Goal: Communication & Community: Answer question/provide support

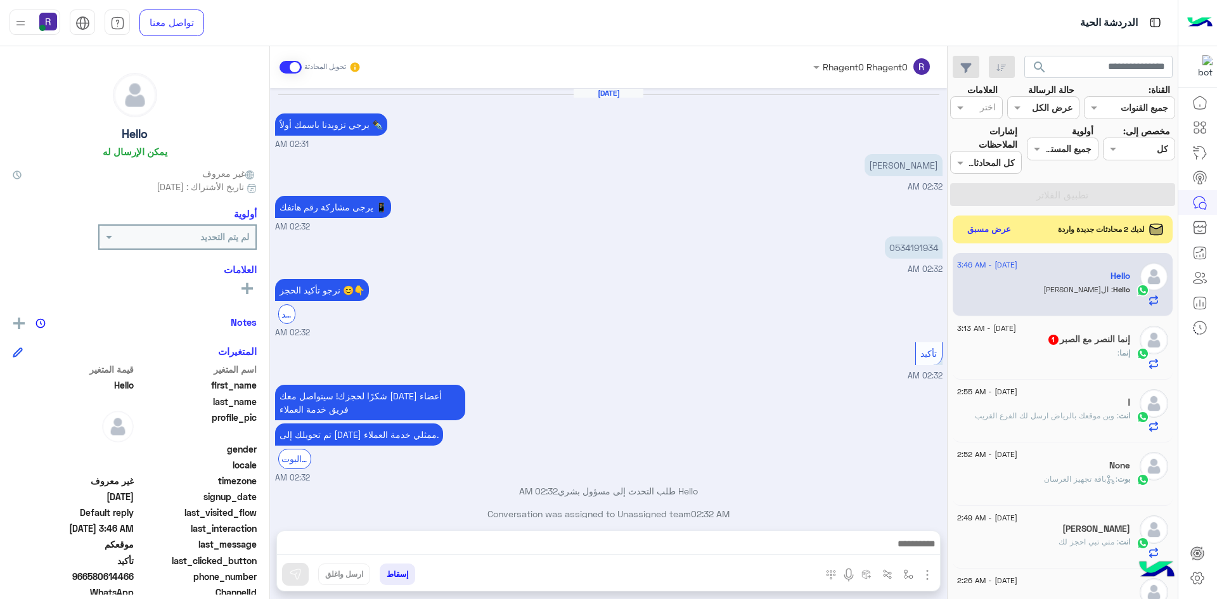
scroll to position [470, 0]
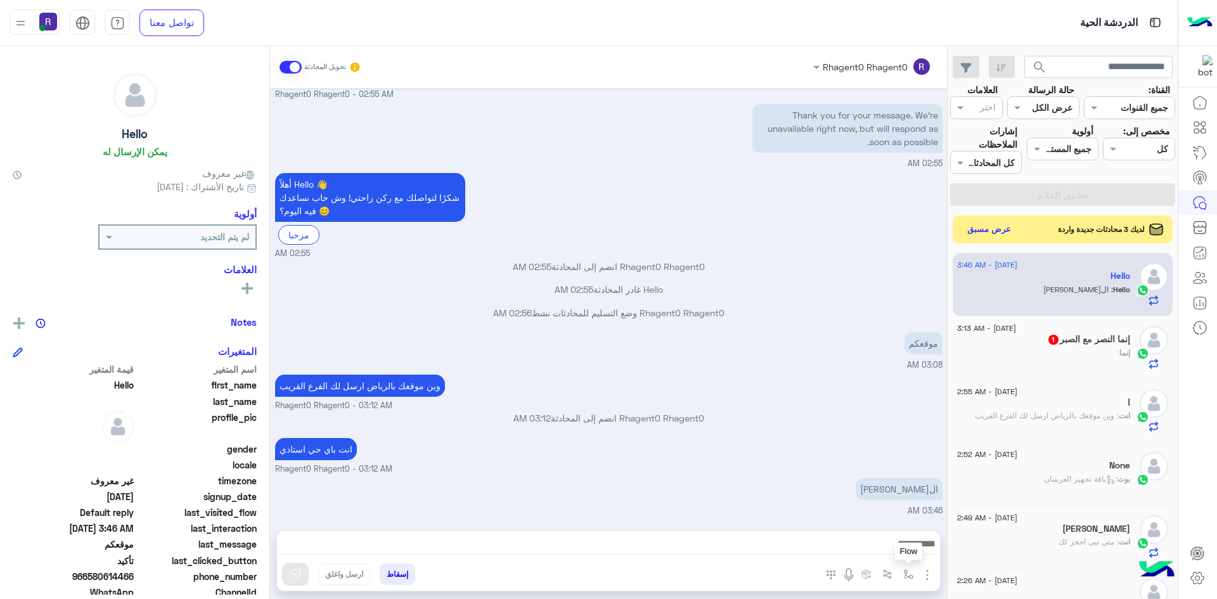
click at [908, 579] on img "button" at bounding box center [908, 574] width 10 height 10
click at [884, 547] on input "text" at bounding box center [870, 547] width 86 height 15
type input "***"
click at [883, 522] on span "الجنادرية" at bounding box center [894, 523] width 35 height 11
type textarea "*********"
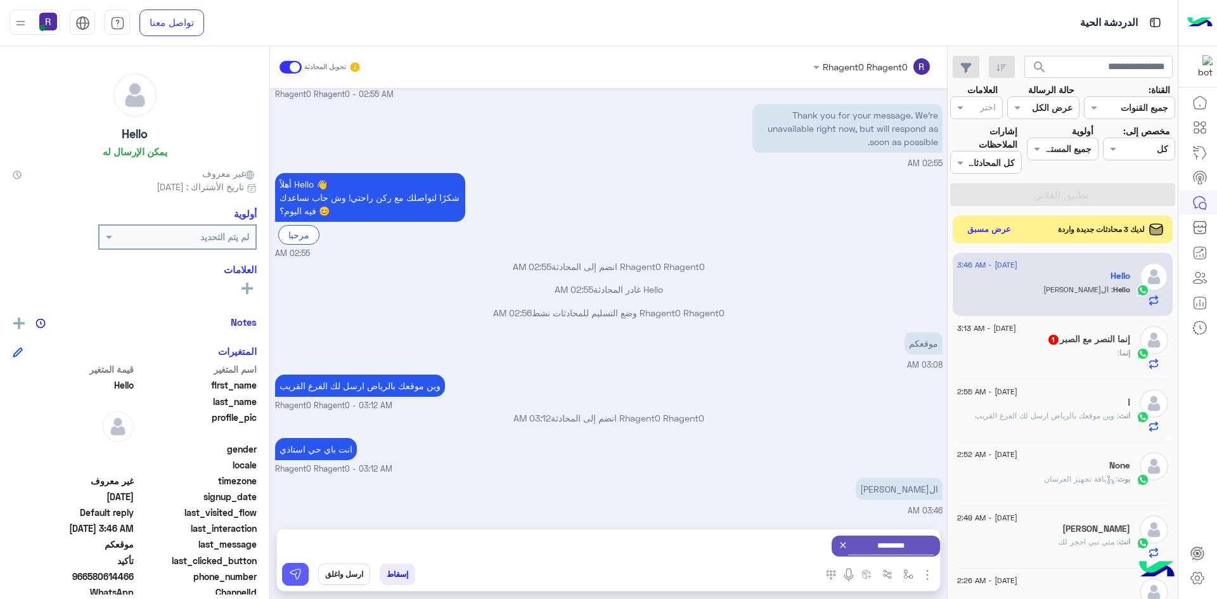
click at [294, 573] on img at bounding box center [295, 574] width 13 height 13
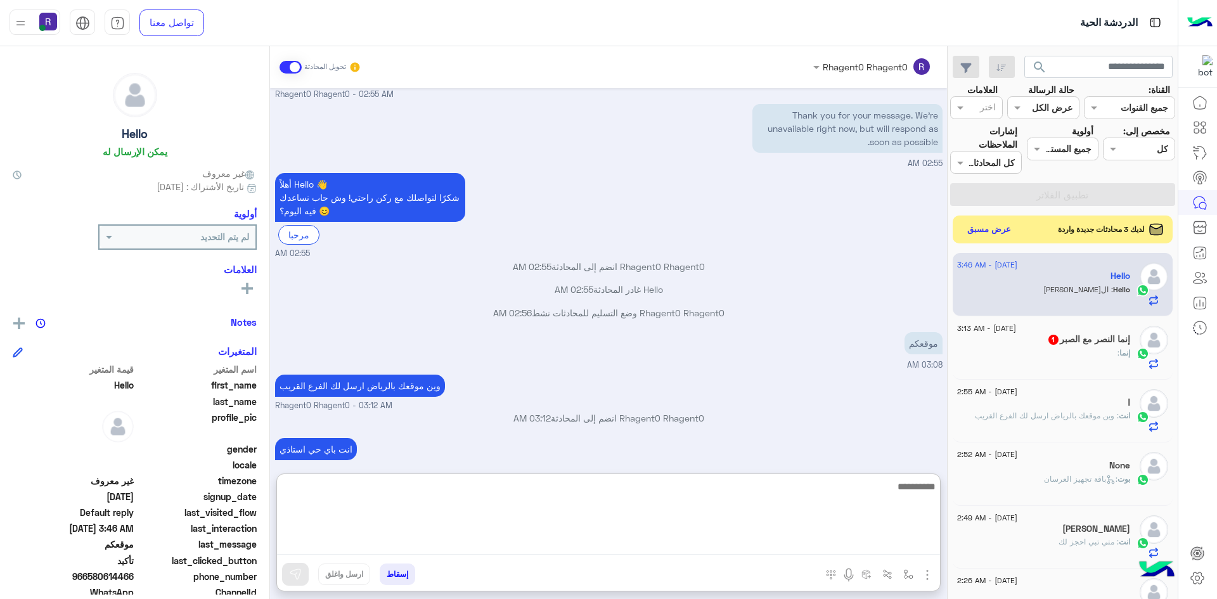
click at [898, 544] on textarea at bounding box center [608, 517] width 663 height 76
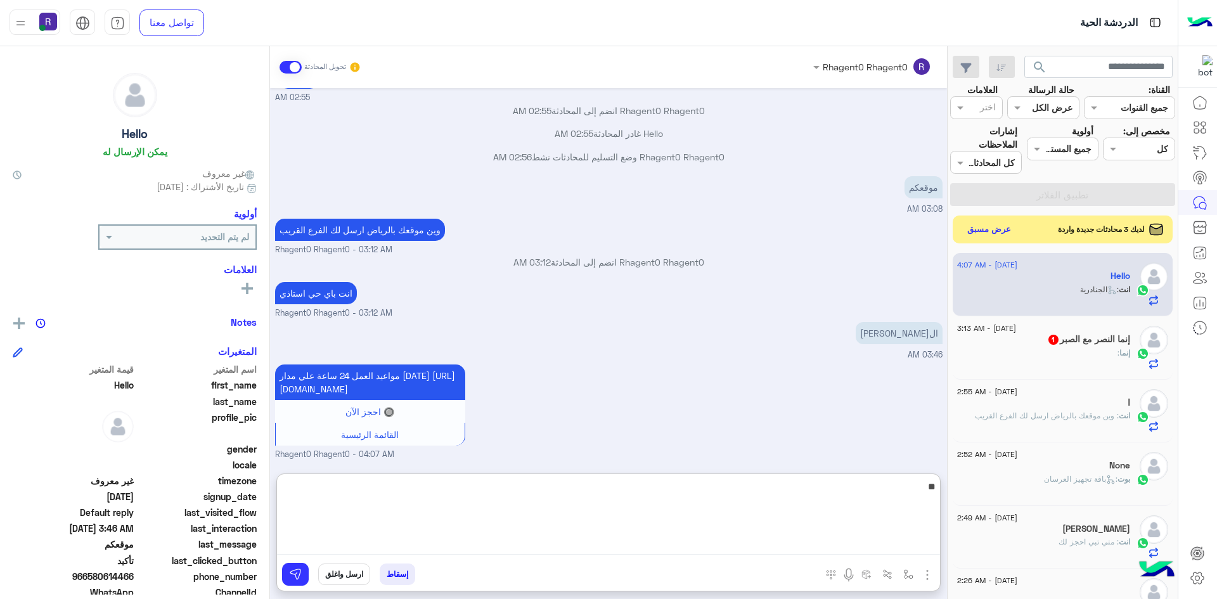
type textarea "*"
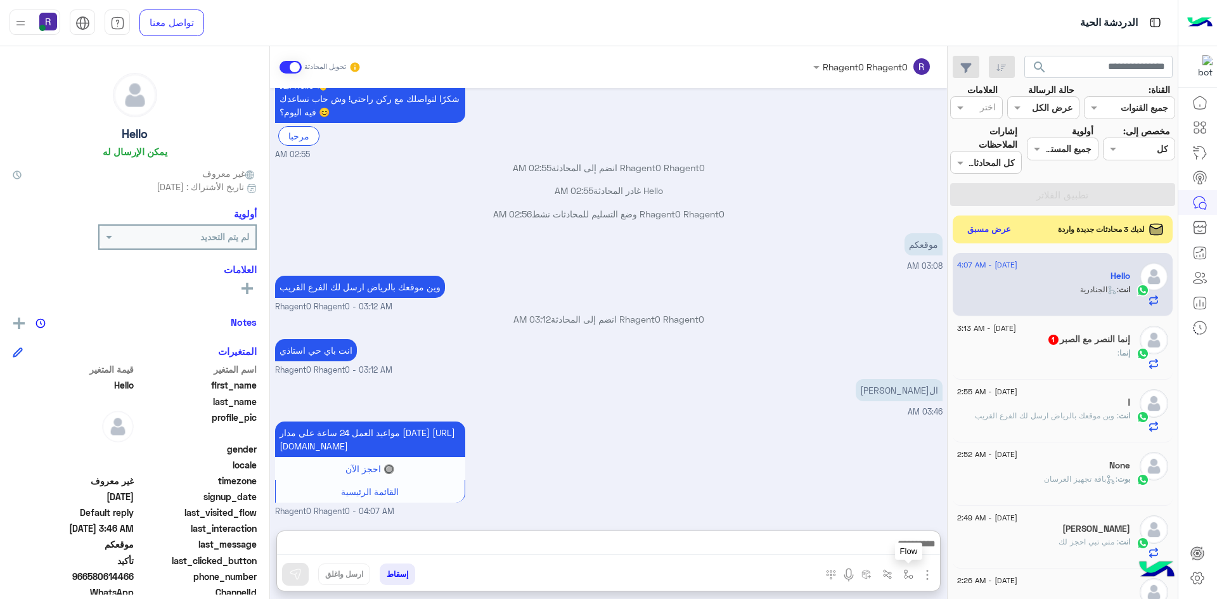
click at [910, 573] on img "button" at bounding box center [908, 574] width 10 height 10
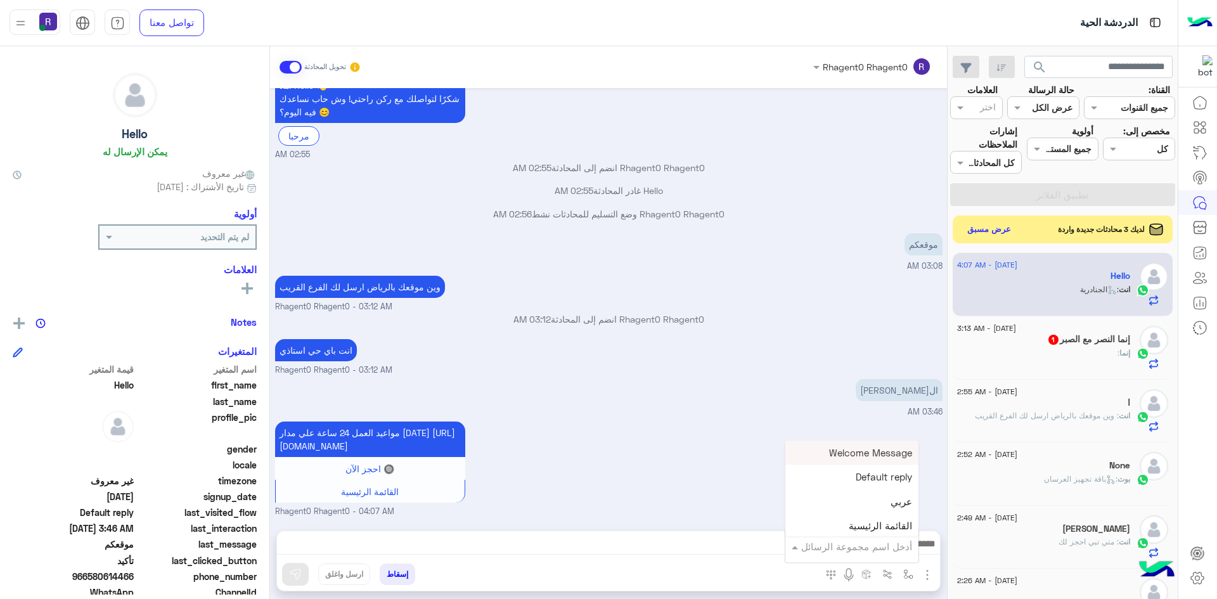
click at [886, 545] on input "text" at bounding box center [870, 547] width 86 height 15
type input "***"
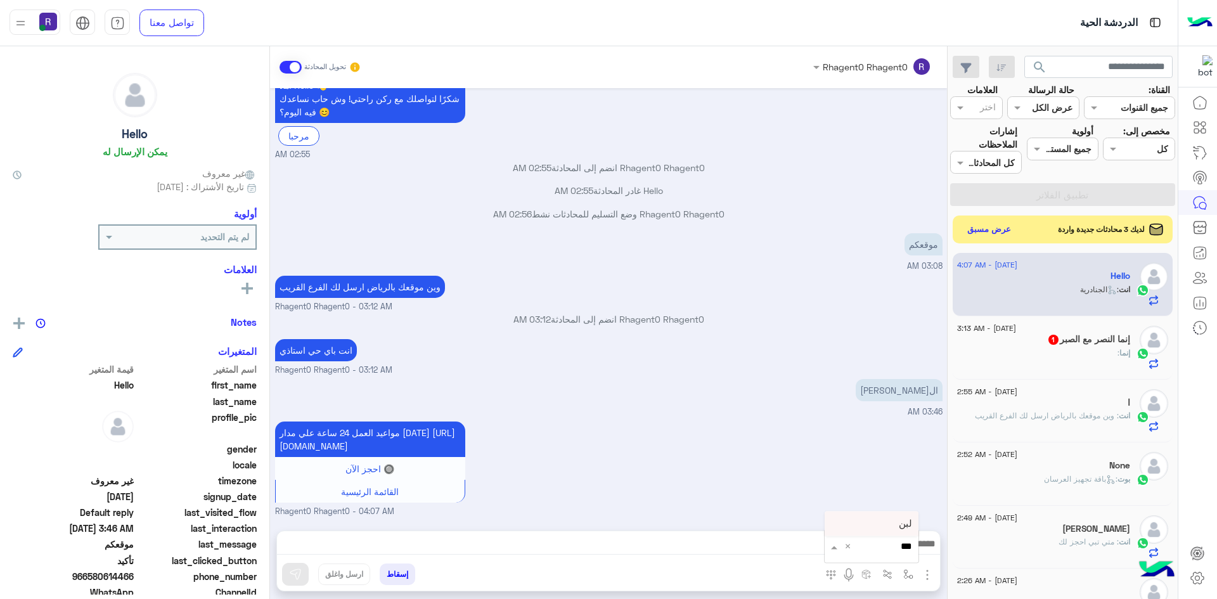
click at [888, 533] on div "لبن" at bounding box center [872, 524] width 94 height 25
type textarea "***"
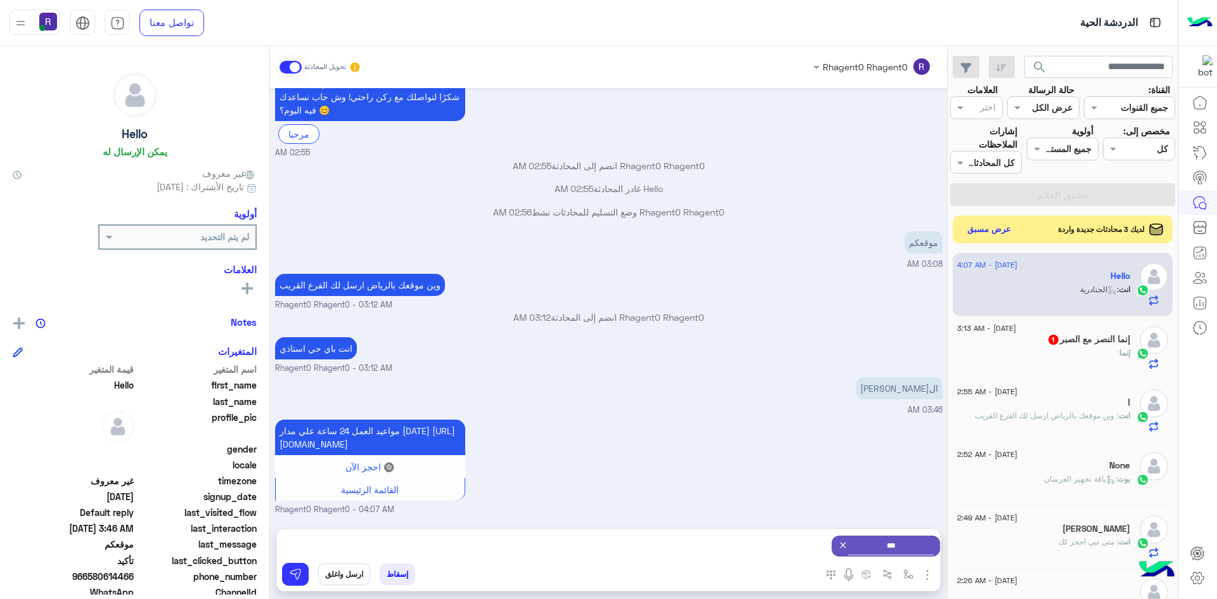
scroll to position [584, 0]
click at [281, 575] on div "إسقاط ارسل واغلق" at bounding box center [547, 577] width 540 height 28
click at [288, 575] on button at bounding box center [295, 574] width 27 height 23
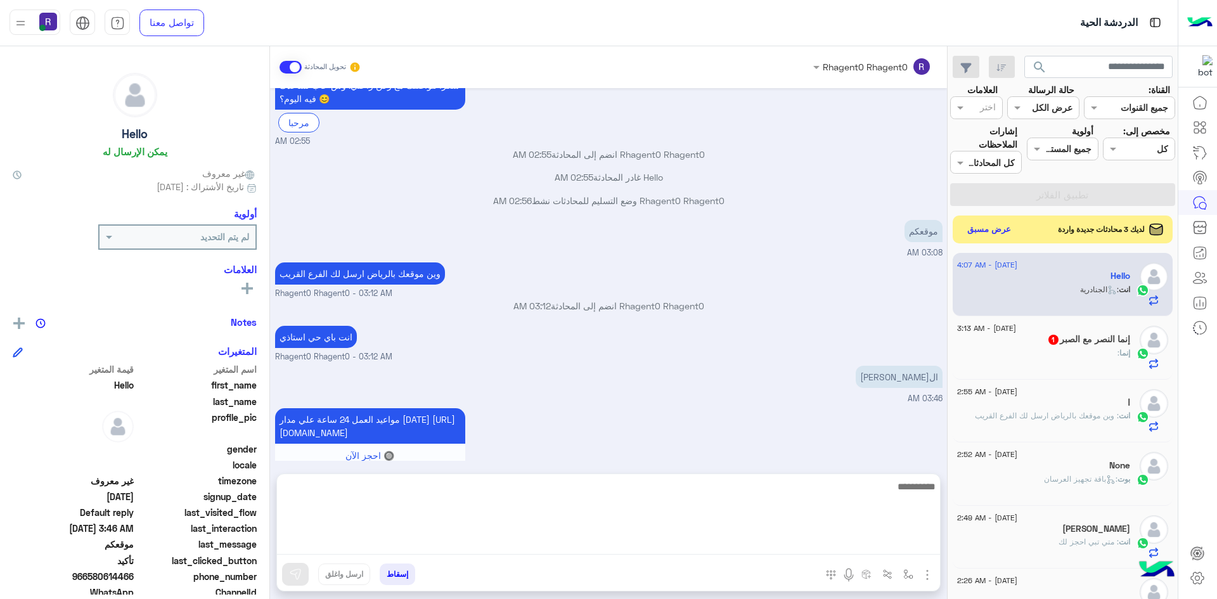
click at [436, 545] on textarea at bounding box center [608, 517] width 663 height 76
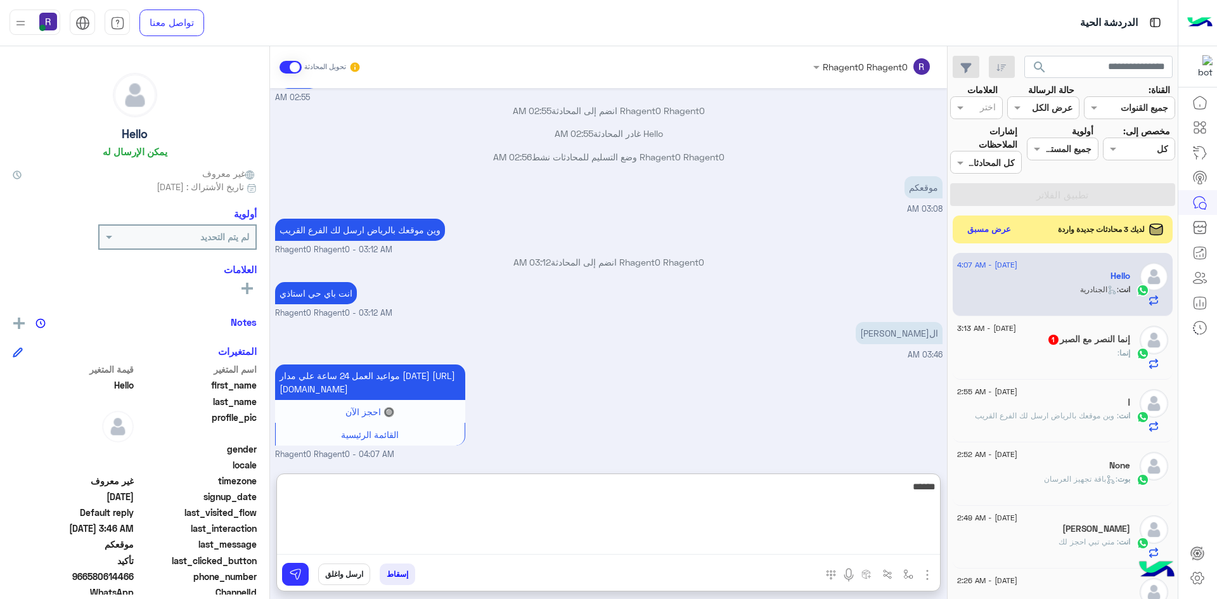
scroll to position [752, 0]
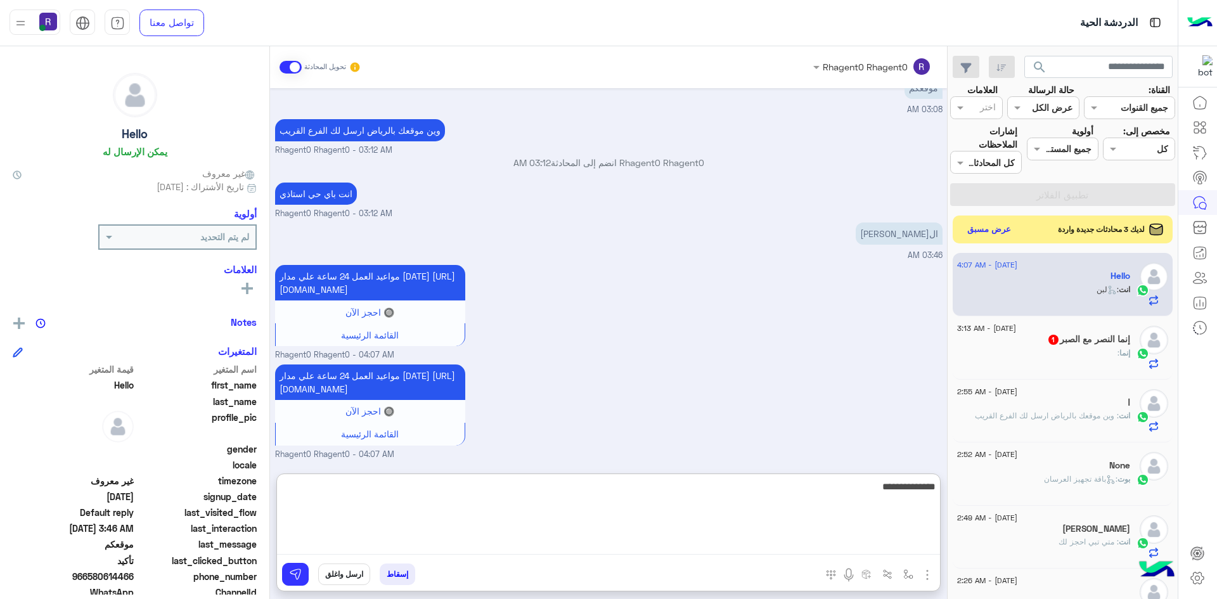
type textarea "**********"
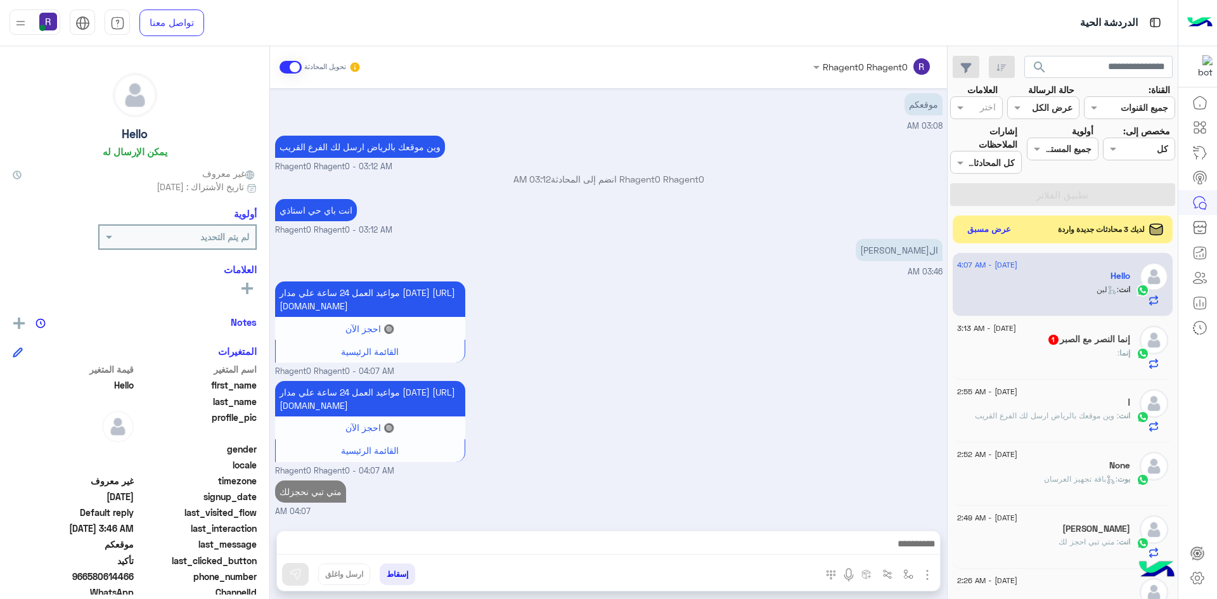
click at [1080, 349] on div "إنما :" at bounding box center [1043, 358] width 173 height 22
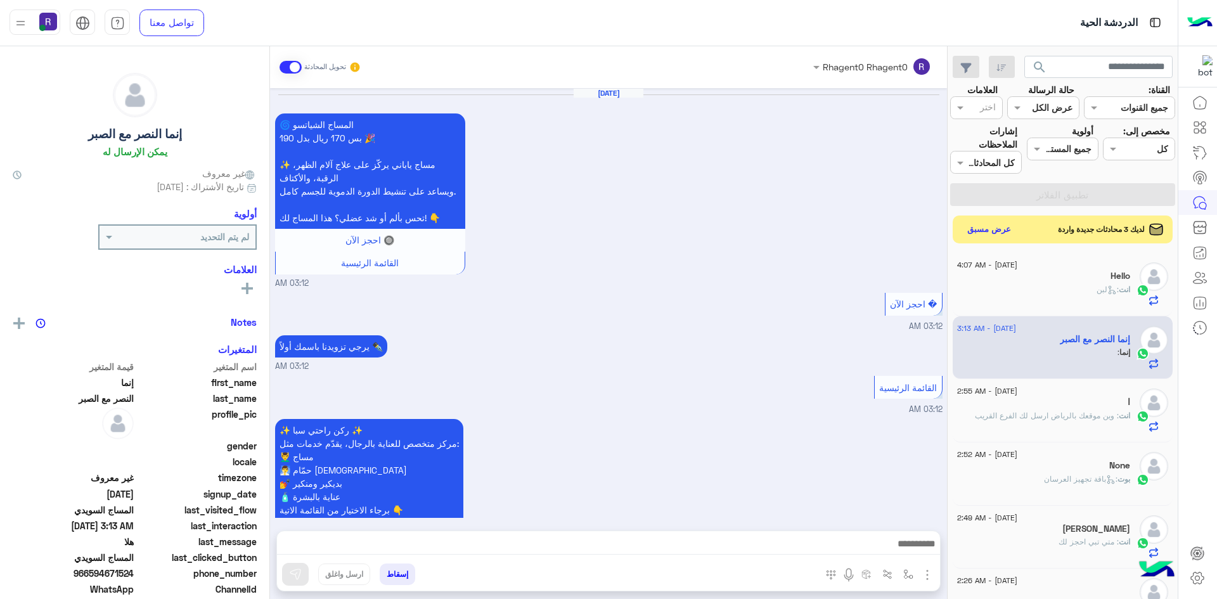
scroll to position [1288, 0]
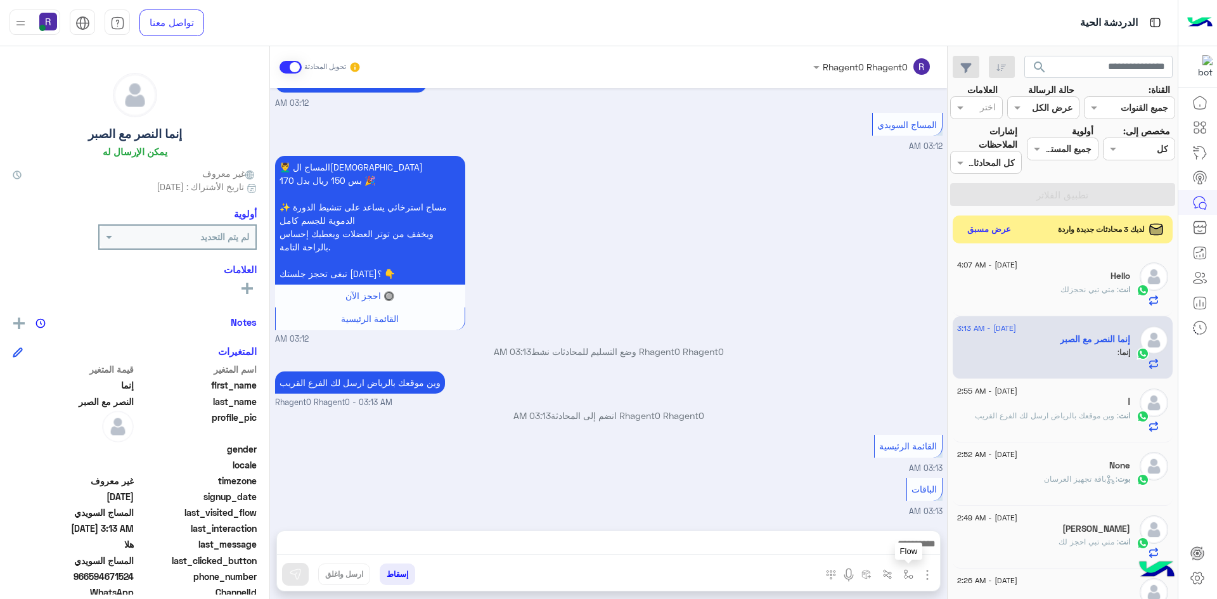
click at [916, 578] on button "button" at bounding box center [908, 574] width 21 height 21
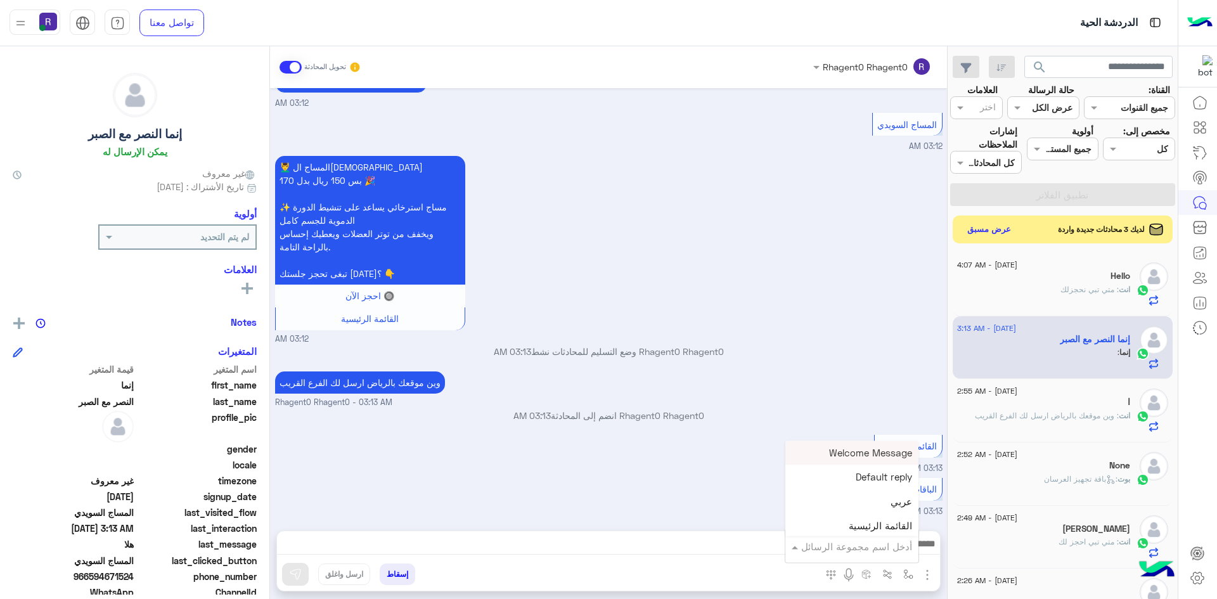
click at [884, 543] on input "text" at bounding box center [870, 547] width 86 height 15
type input "****"
click at [873, 502] on div "الباقات" at bounding box center [872, 499] width 94 height 25
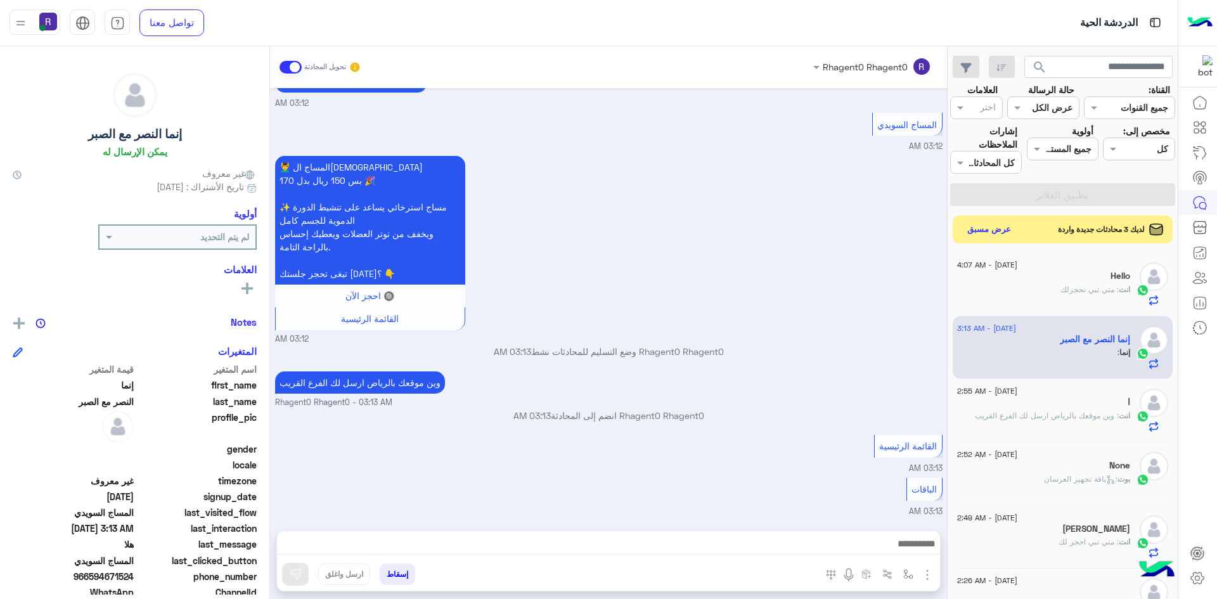
type textarea "*******"
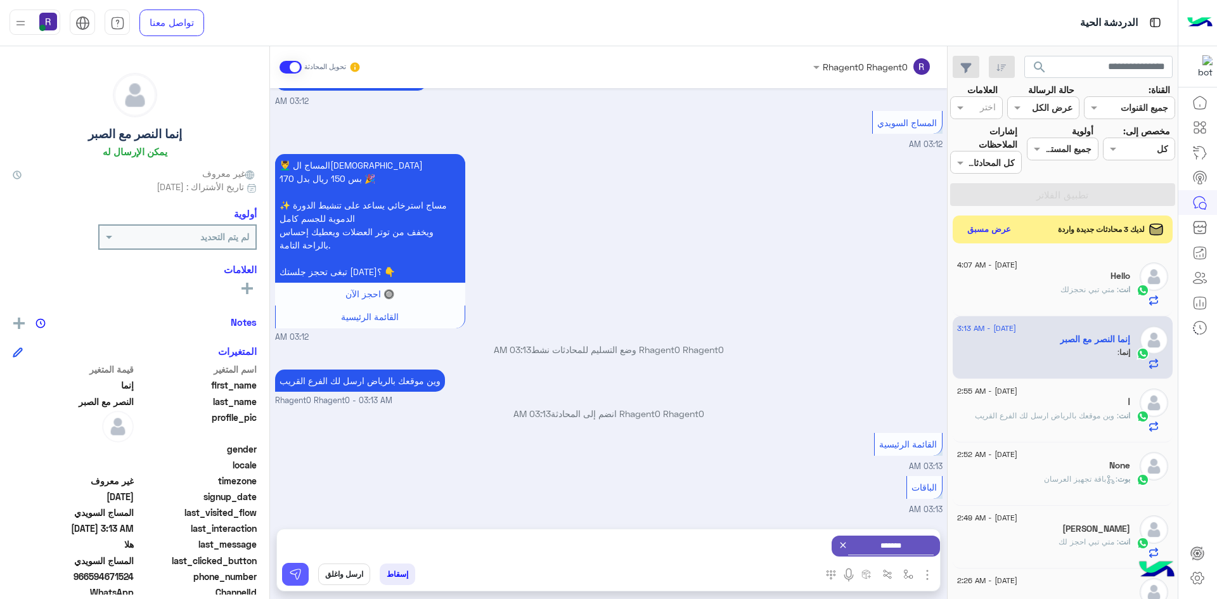
click at [285, 573] on button at bounding box center [295, 574] width 27 height 23
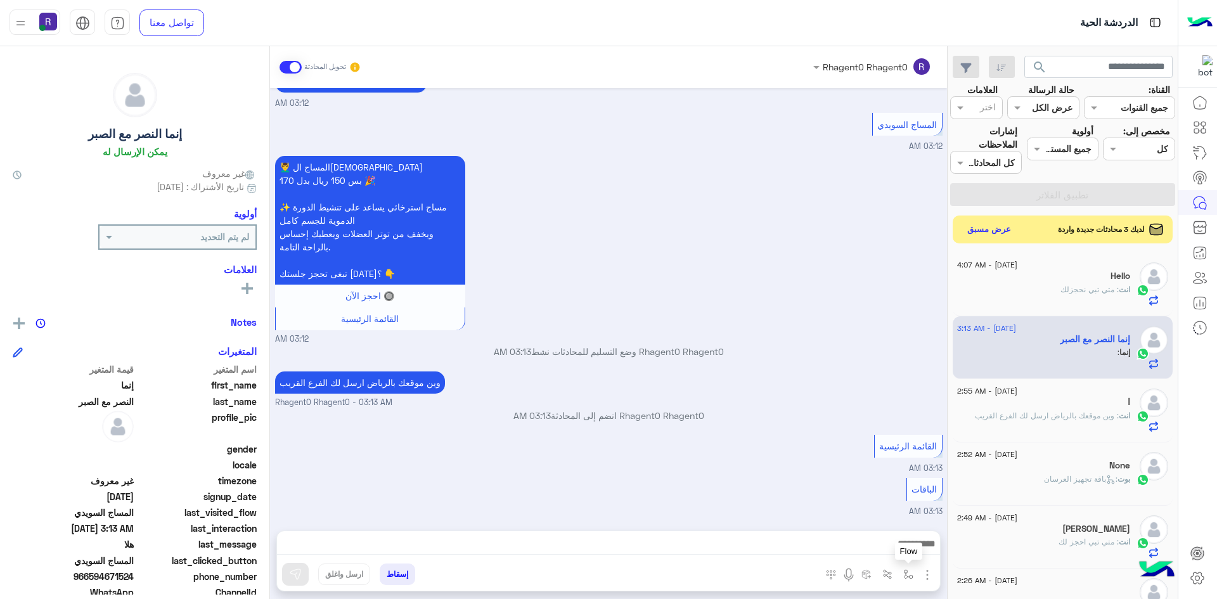
click at [907, 570] on img "button" at bounding box center [908, 574] width 10 height 10
click at [905, 571] on img "button" at bounding box center [908, 574] width 10 height 10
click at [893, 571] on button "button" at bounding box center [887, 574] width 21 height 21
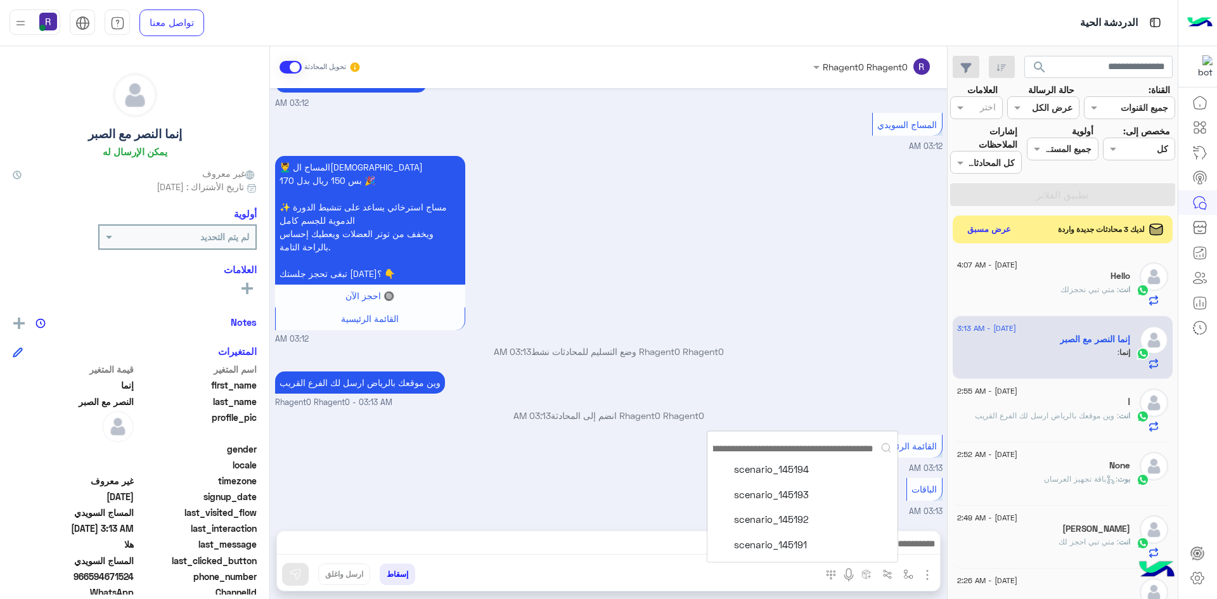
scroll to position [1442, 0]
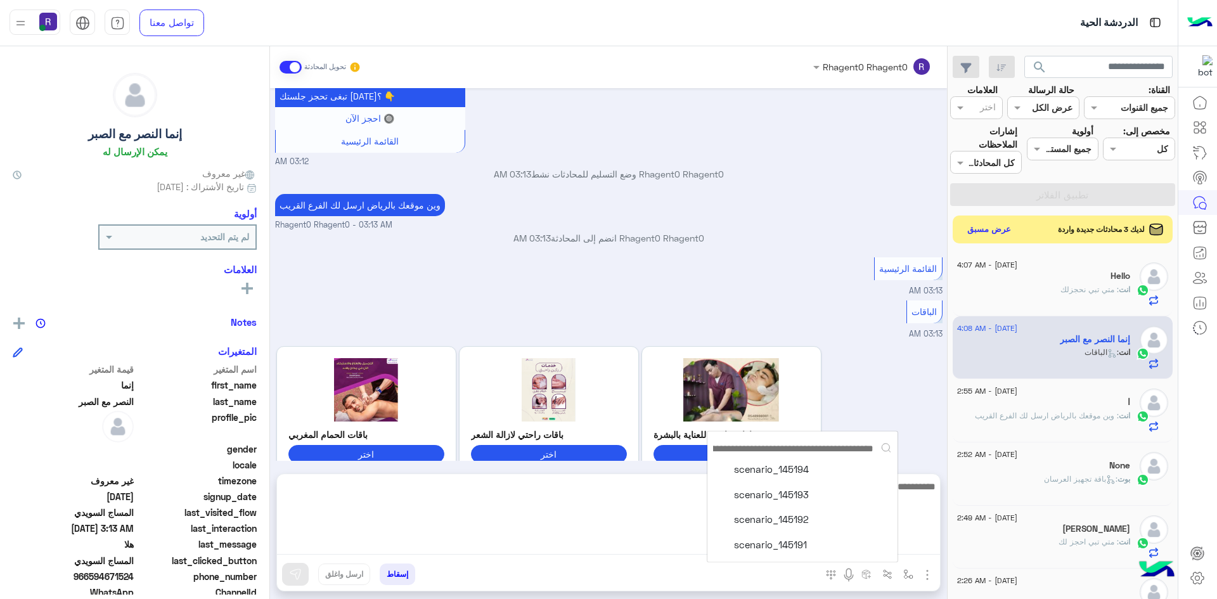
click at [907, 543] on textarea at bounding box center [608, 517] width 663 height 76
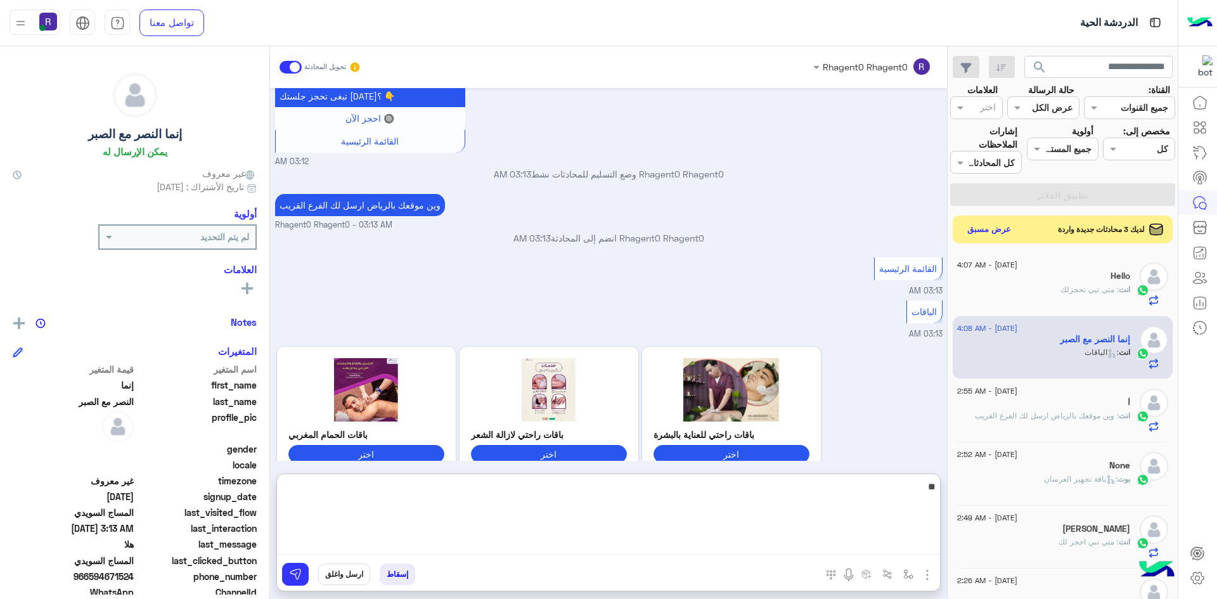
type textarea "*"
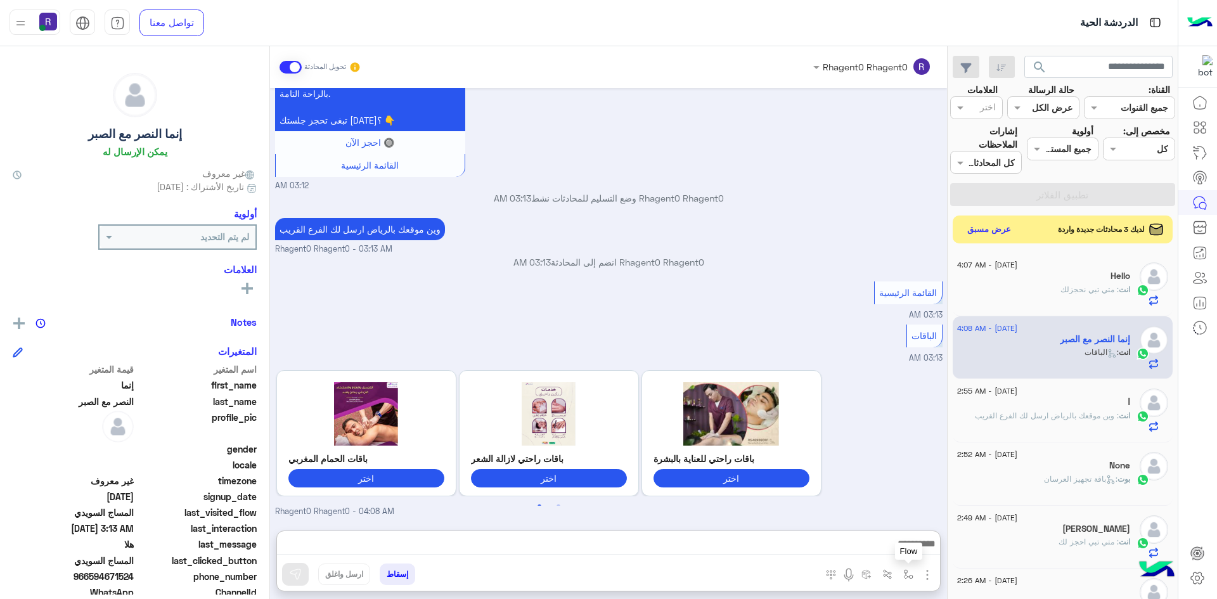
click at [902, 576] on button "button" at bounding box center [908, 574] width 21 height 21
click at [893, 543] on input "text" at bounding box center [870, 547] width 86 height 15
type input "****"
click at [858, 519] on div "الباقات 2" at bounding box center [872, 524] width 94 height 25
type textarea "*********"
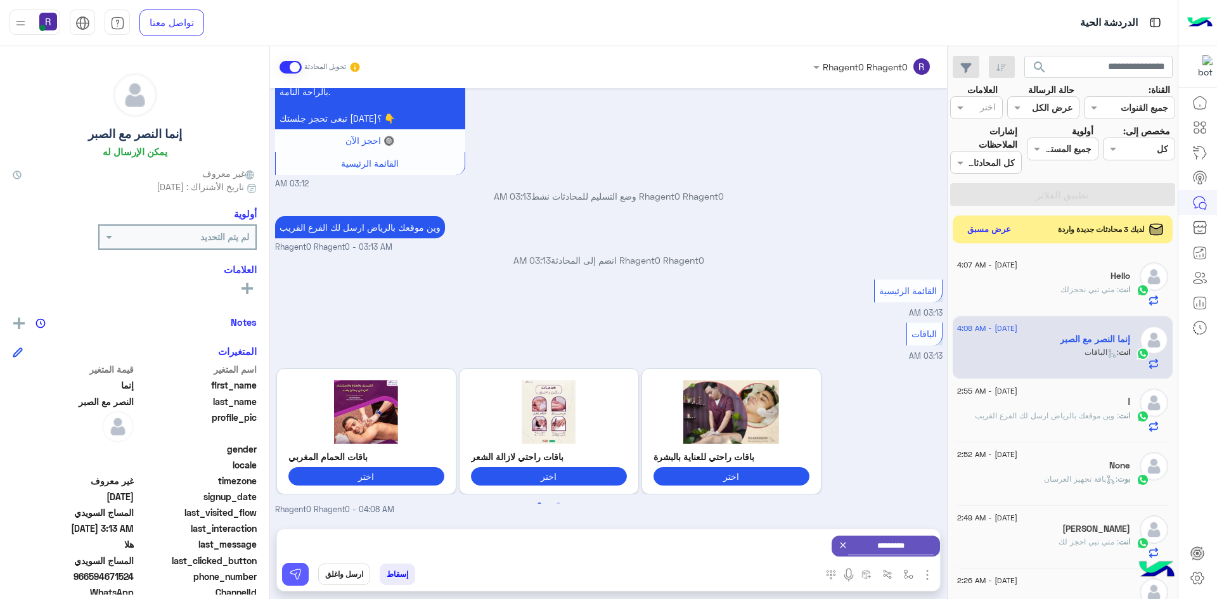
click at [307, 578] on button at bounding box center [295, 574] width 27 height 23
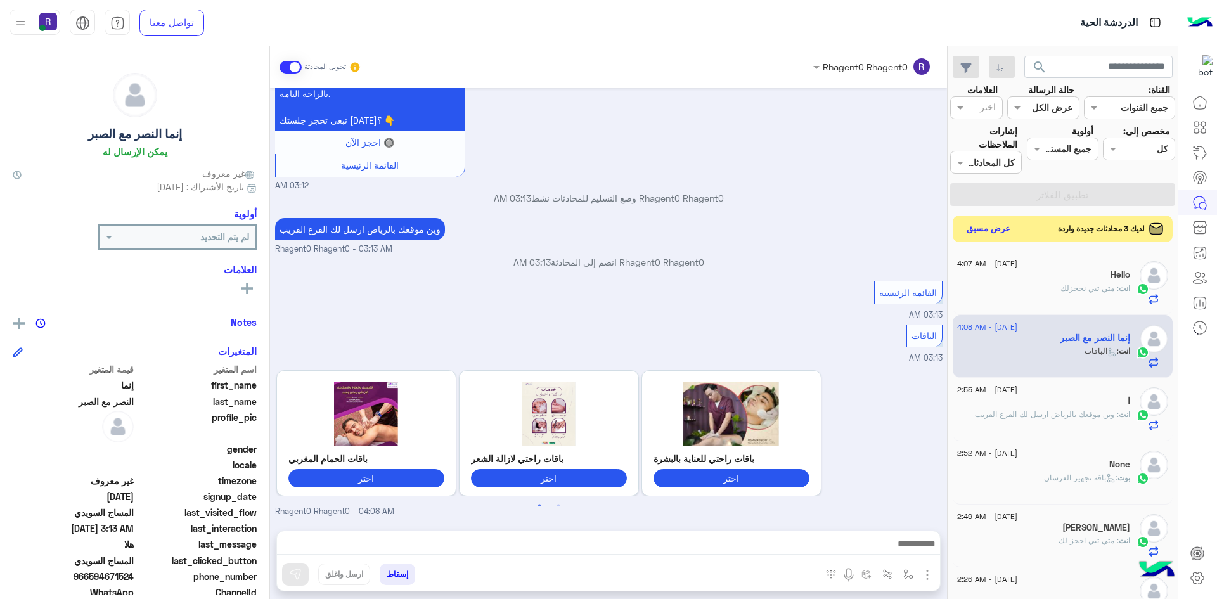
click at [1011, 228] on button "عرض مسبق" at bounding box center [988, 229] width 53 height 17
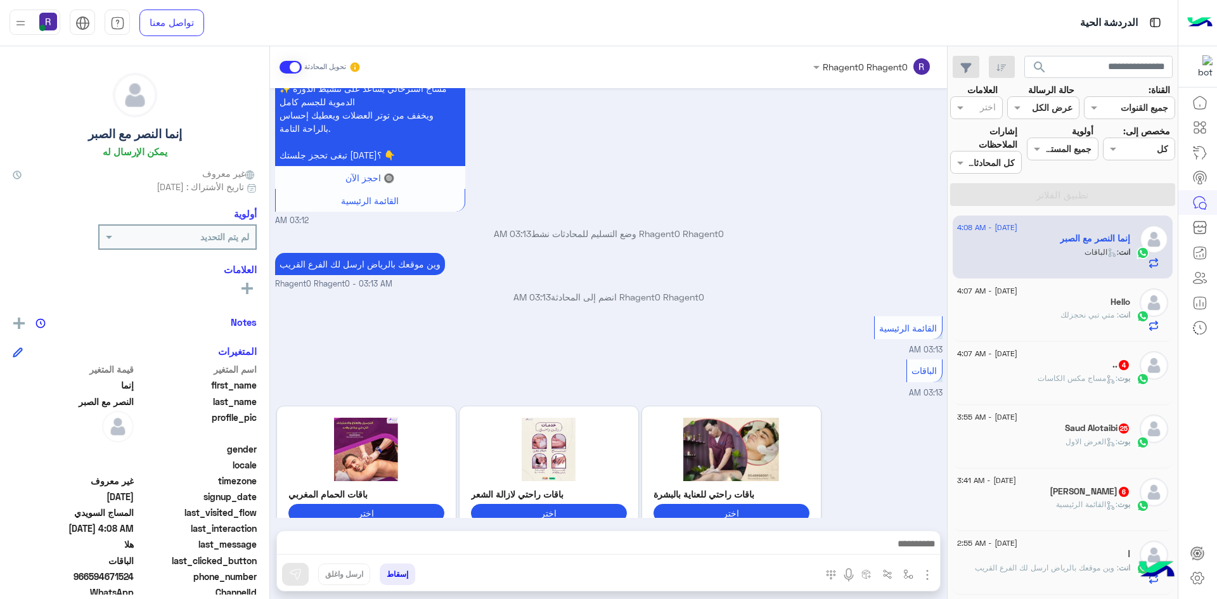
scroll to position [1262, 0]
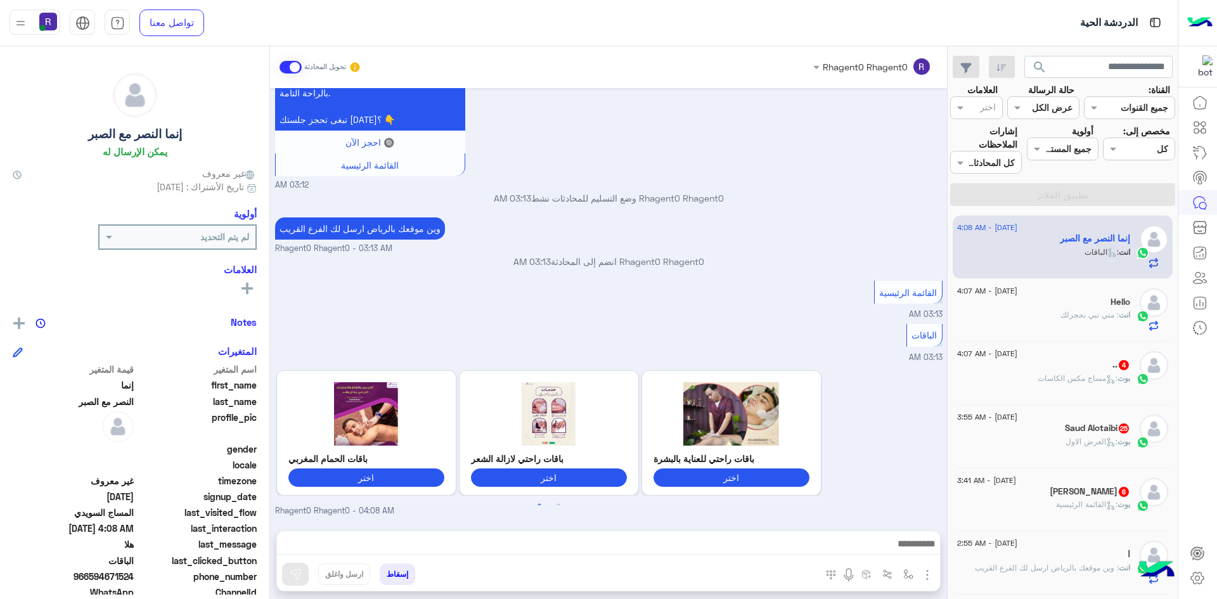
click at [288, 67] on span at bounding box center [291, 67] width 22 height 13
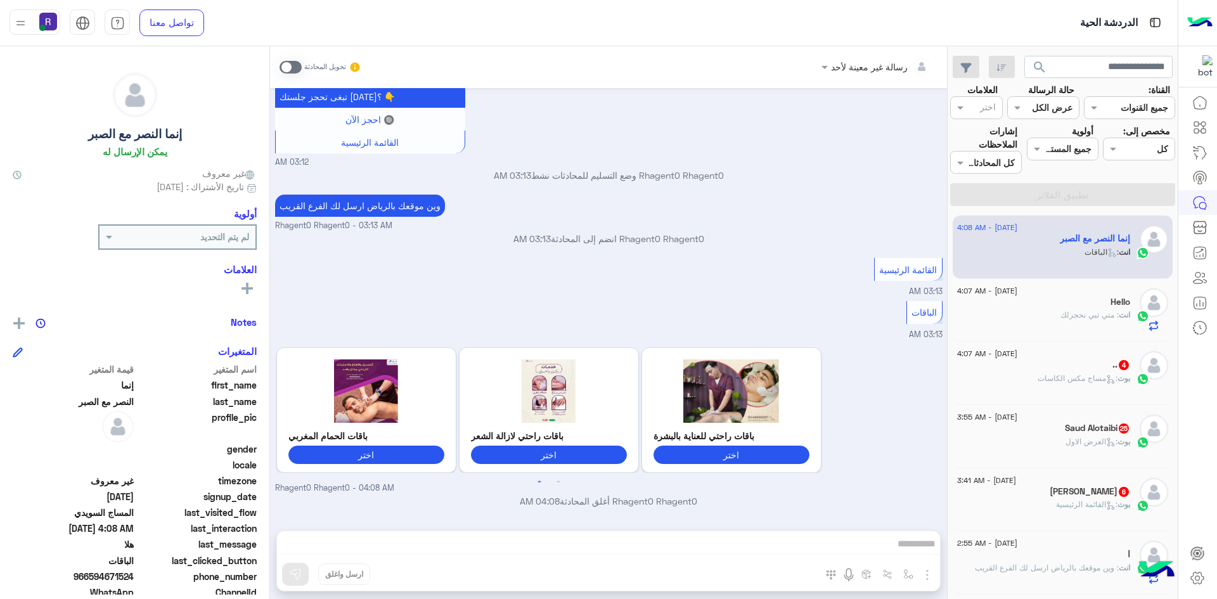
click at [1091, 366] on div ".. 4" at bounding box center [1043, 365] width 173 height 13
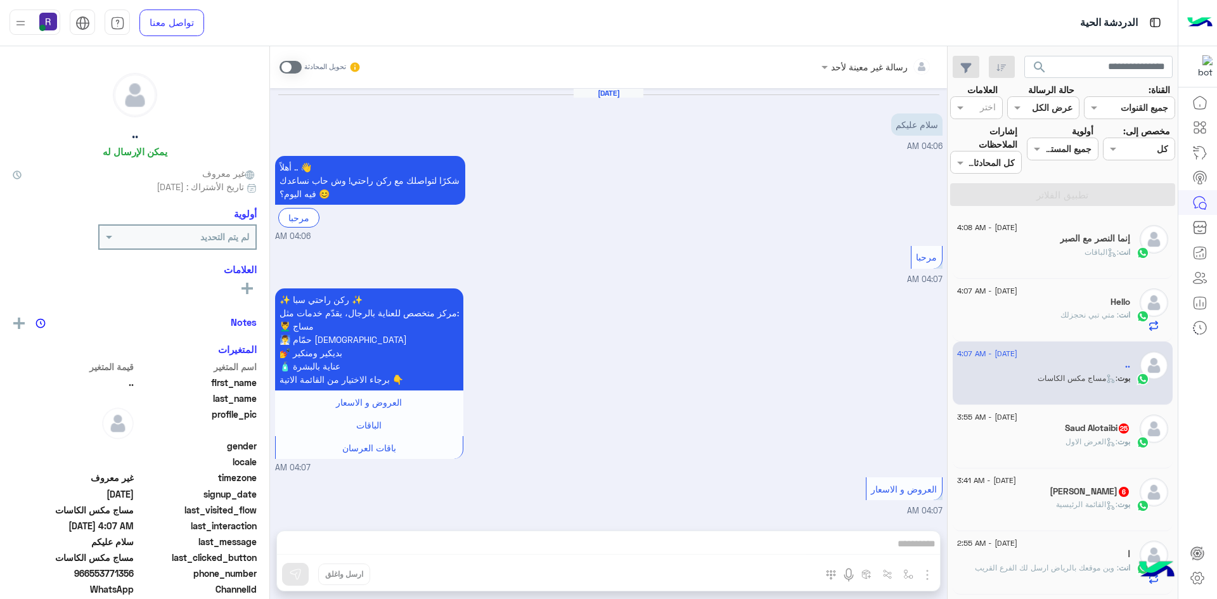
scroll to position [395, 0]
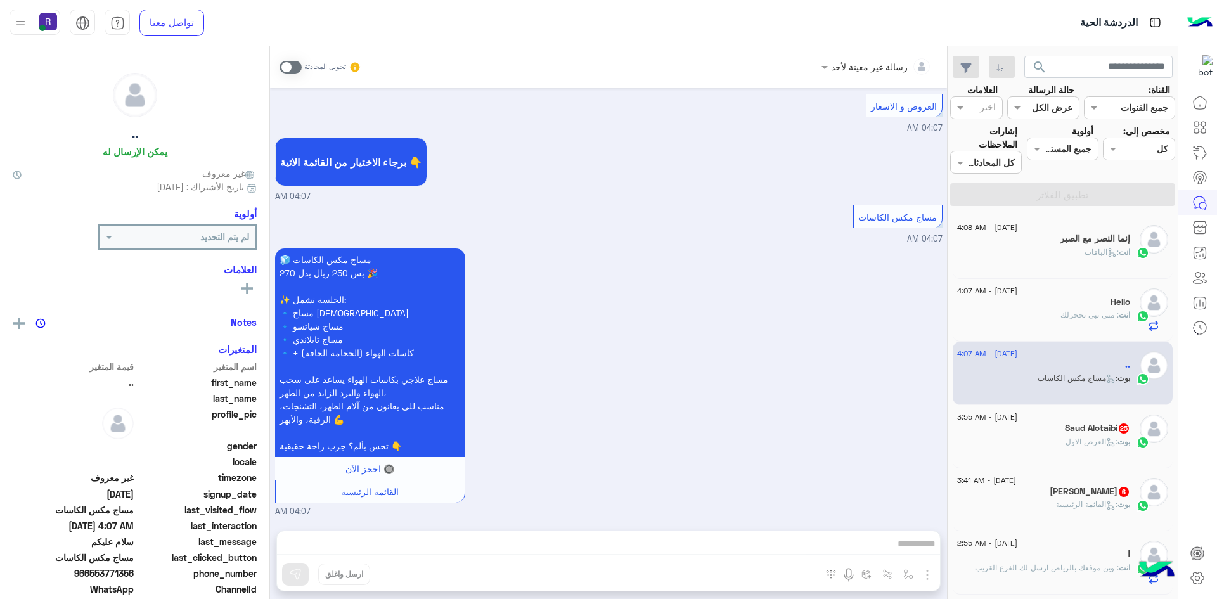
click at [1072, 430] on h5 "Saud Alotaibi 25" at bounding box center [1097, 428] width 65 height 11
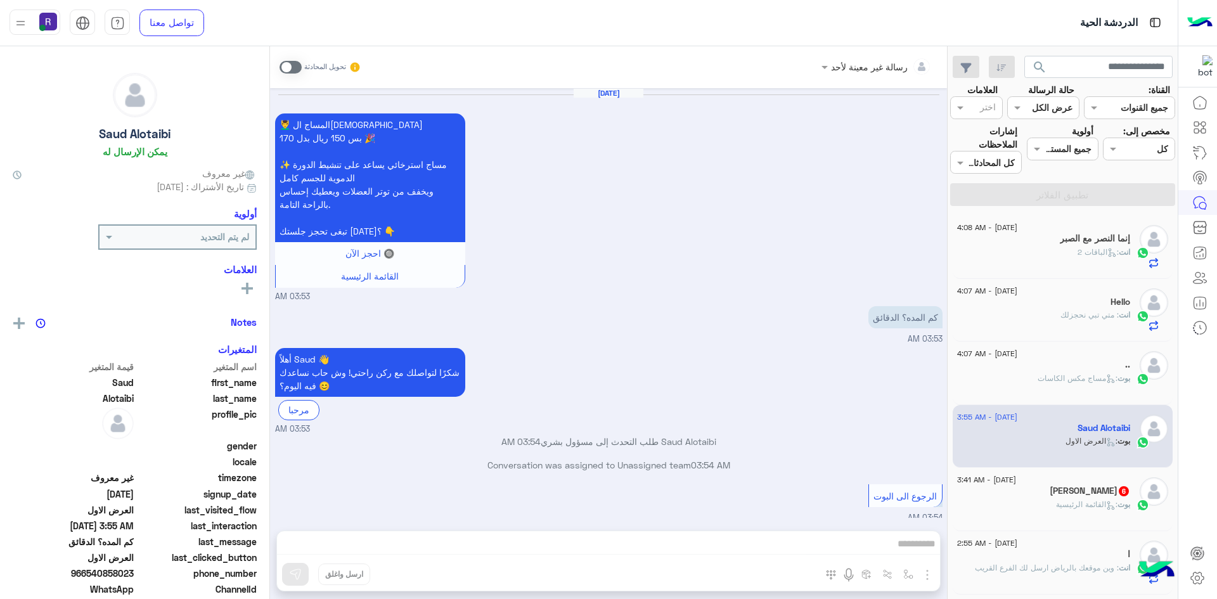
scroll to position [1659, 0]
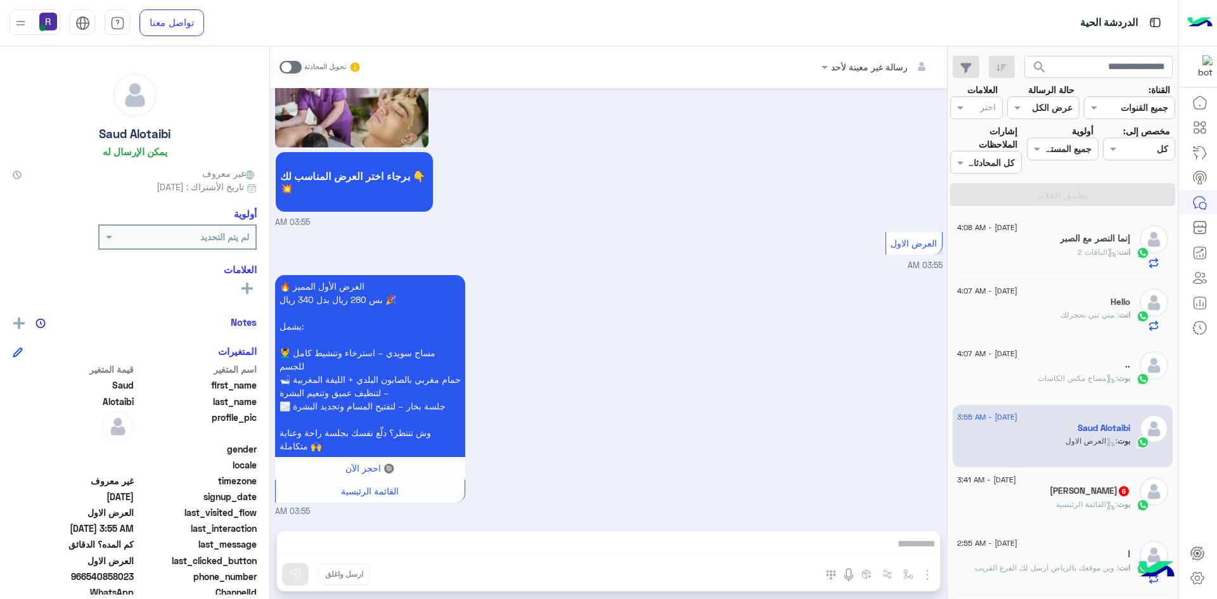
click at [1070, 477] on div "[DATE] - 3:41 AM [PERSON_NAME] 6 بوت : القائمة الرئيسية" at bounding box center [1063, 499] width 221 height 63
click at [1070, 488] on div "[PERSON_NAME] 6" at bounding box center [1043, 492] width 173 height 13
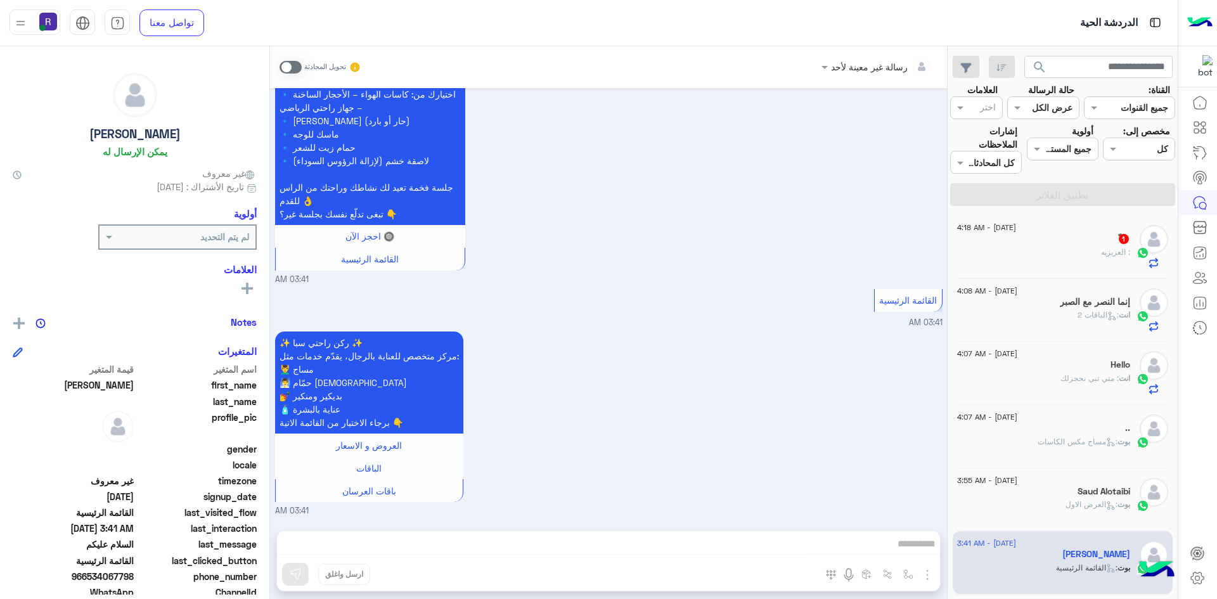
click at [1049, 238] on div "ّ 1" at bounding box center [1043, 239] width 173 height 13
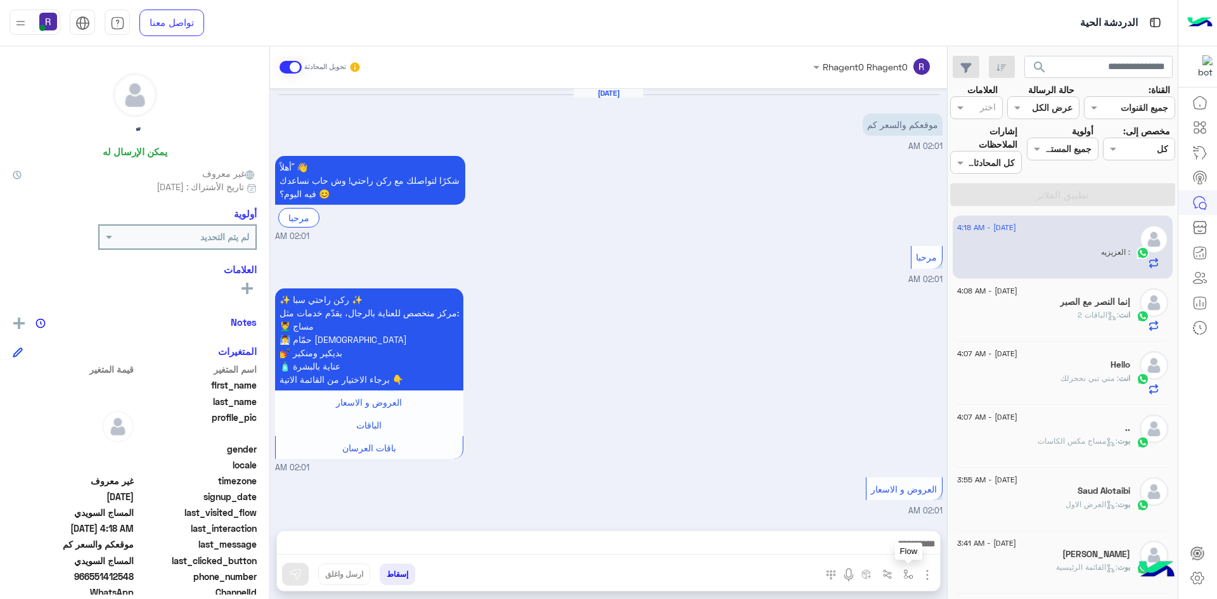
scroll to position [760, 0]
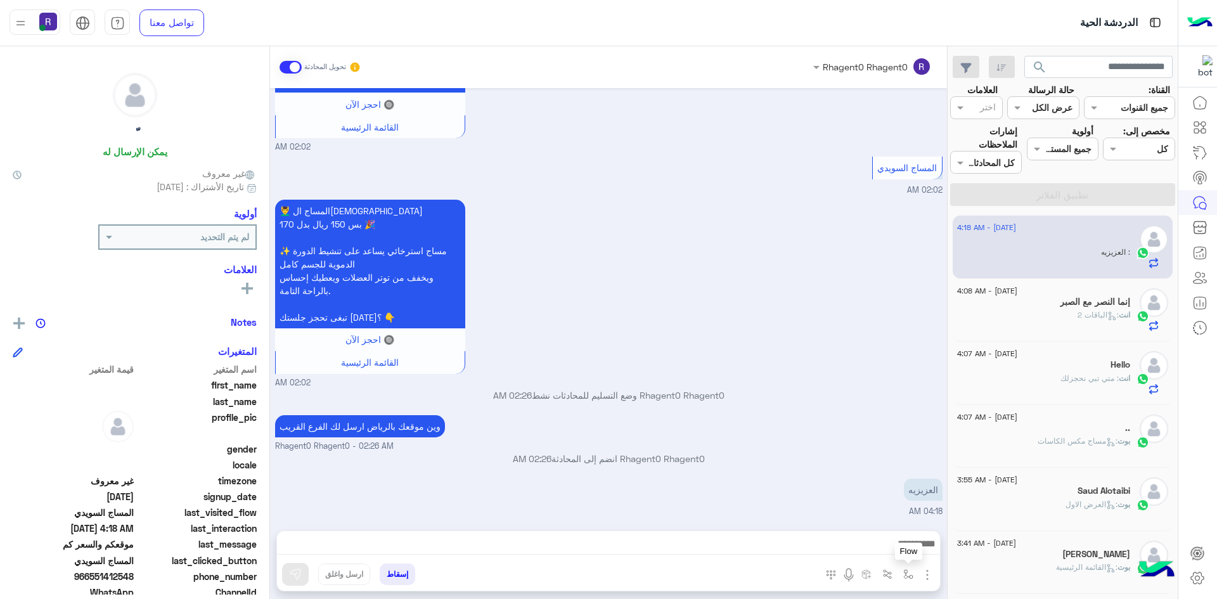
click at [909, 574] on img "button" at bounding box center [908, 574] width 10 height 10
click at [882, 545] on input "text" at bounding box center [870, 547] width 86 height 15
type input "***"
click at [872, 526] on div "لبن" at bounding box center [872, 524] width 94 height 25
type textarea "***"
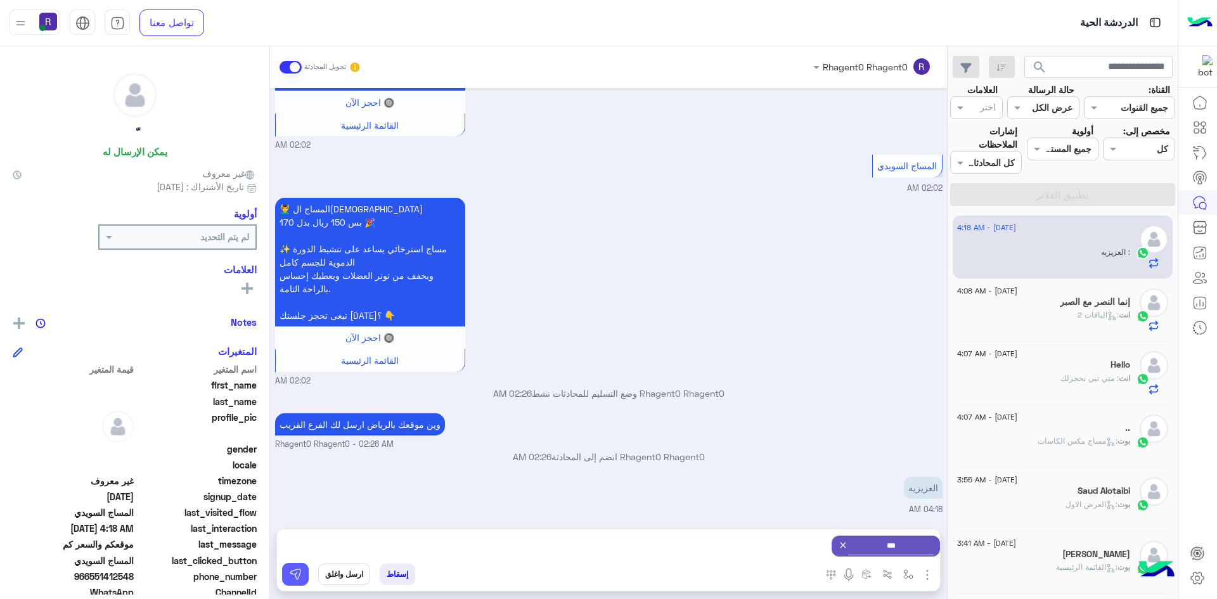
click at [290, 578] on img at bounding box center [295, 574] width 13 height 13
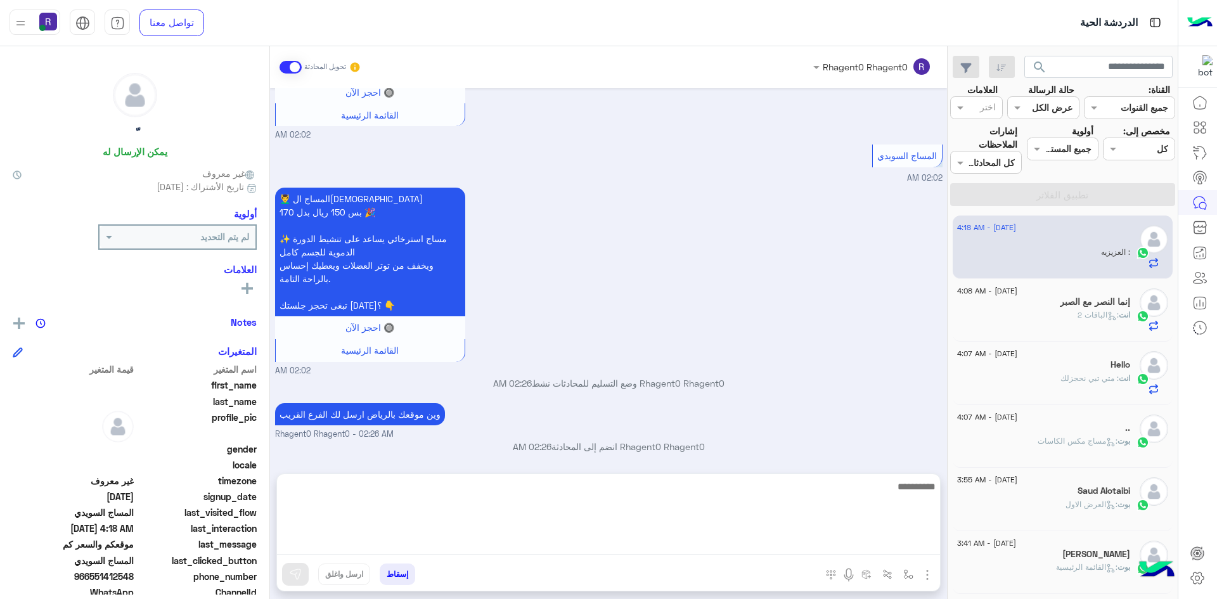
click at [598, 547] on textarea at bounding box center [608, 517] width 663 height 76
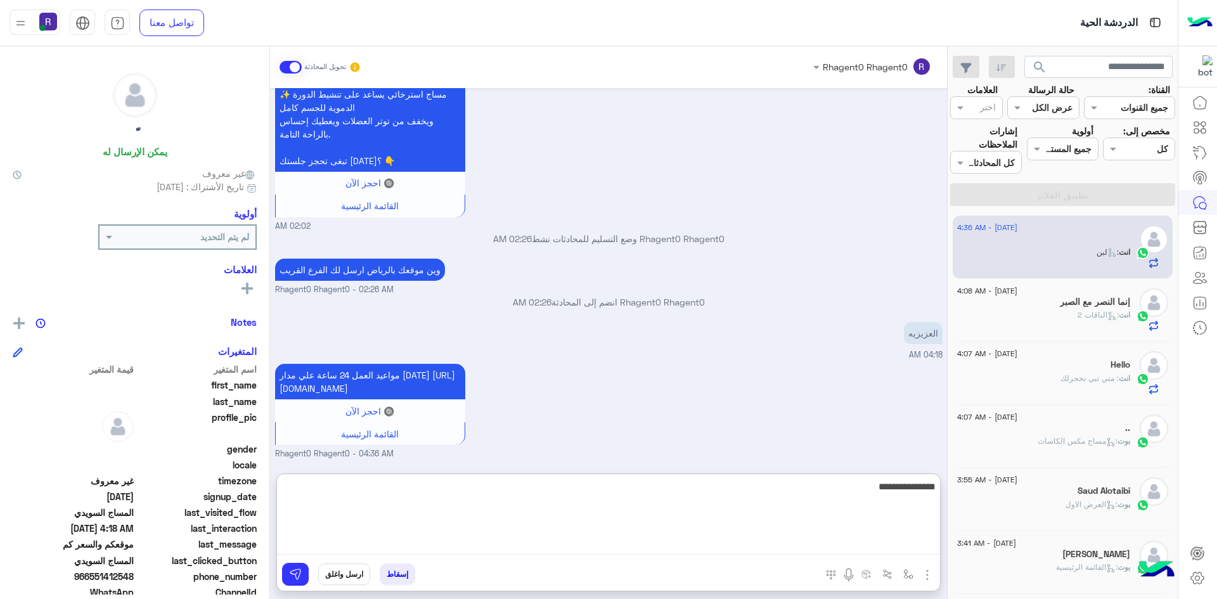
type textarea "**********"
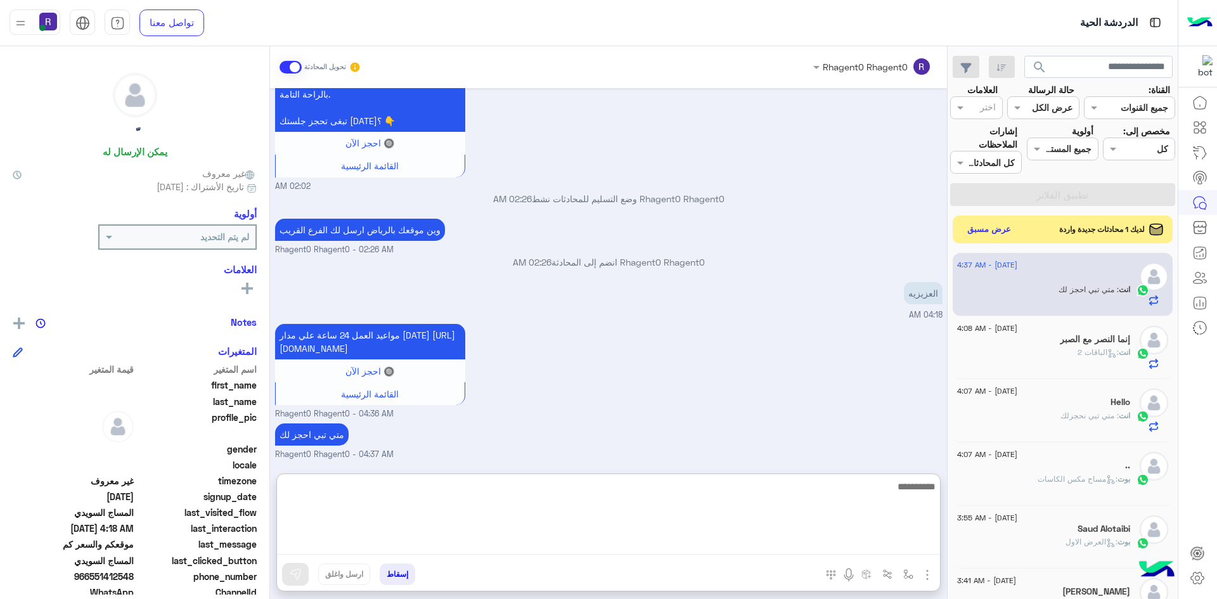
scroll to position [969, 0]
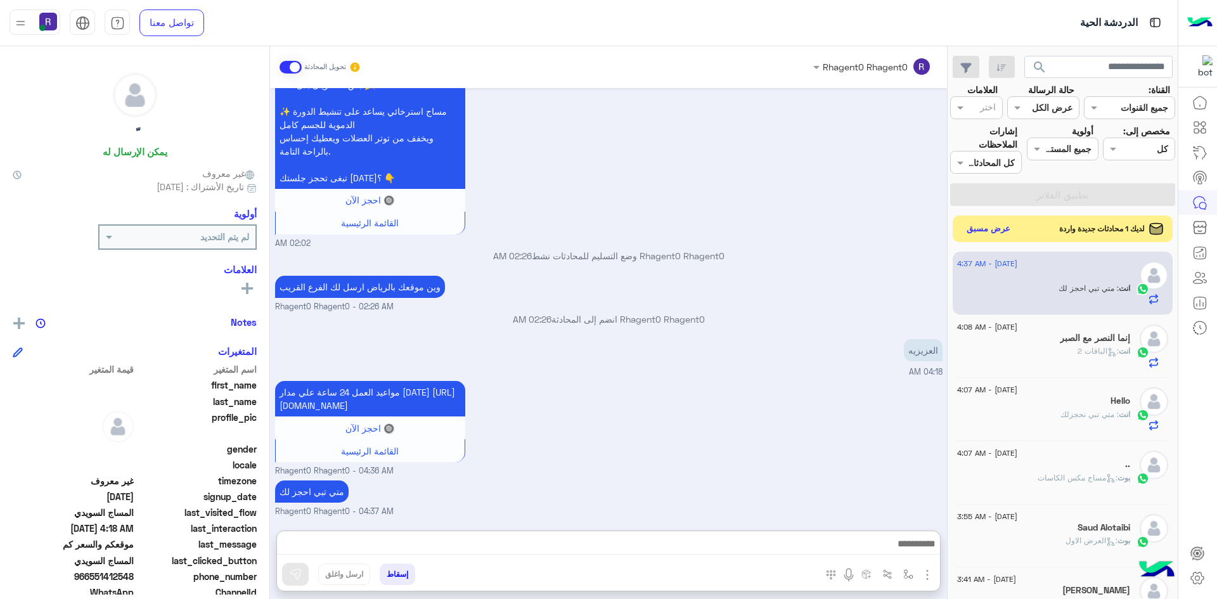
click at [989, 225] on button "عرض مسبق" at bounding box center [988, 229] width 53 height 17
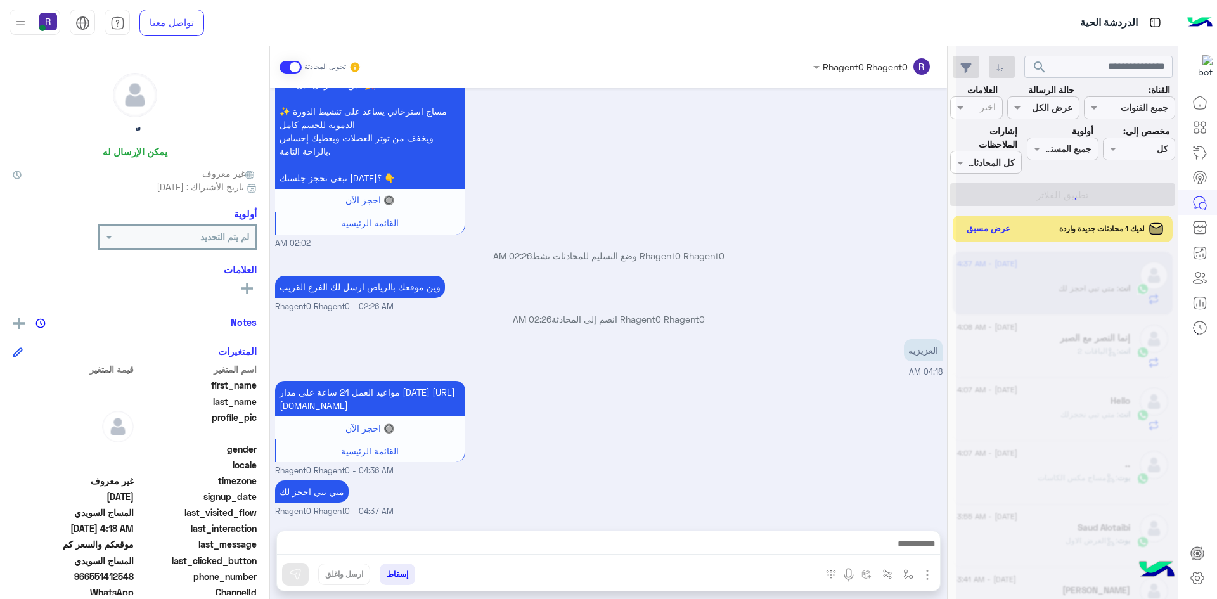
scroll to position [912, 0]
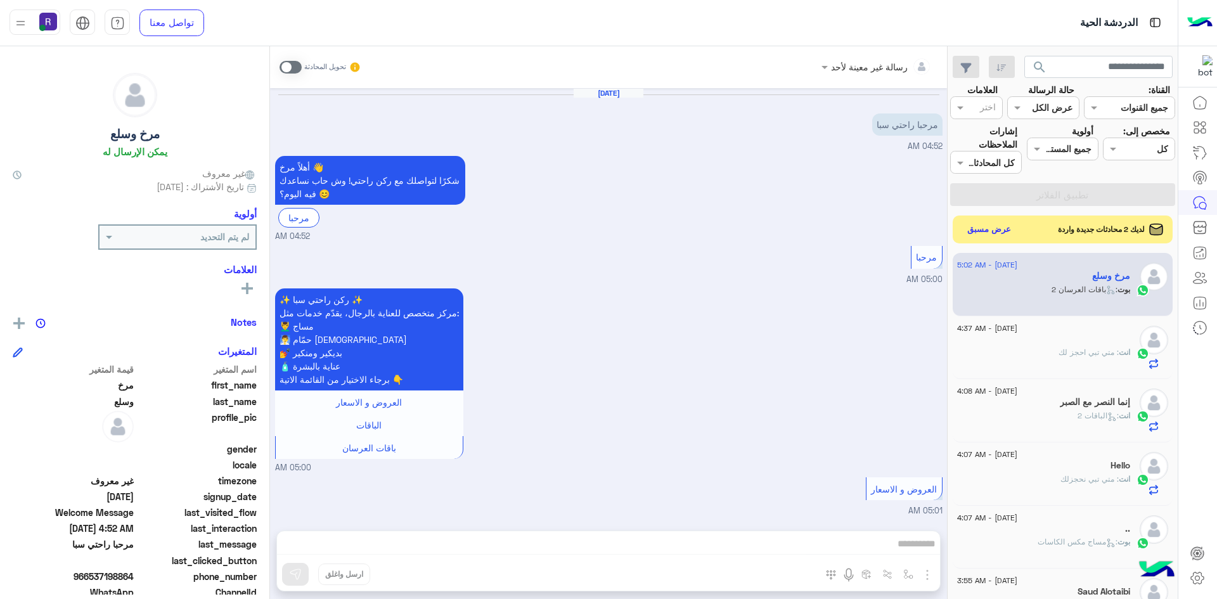
scroll to position [1114, 0]
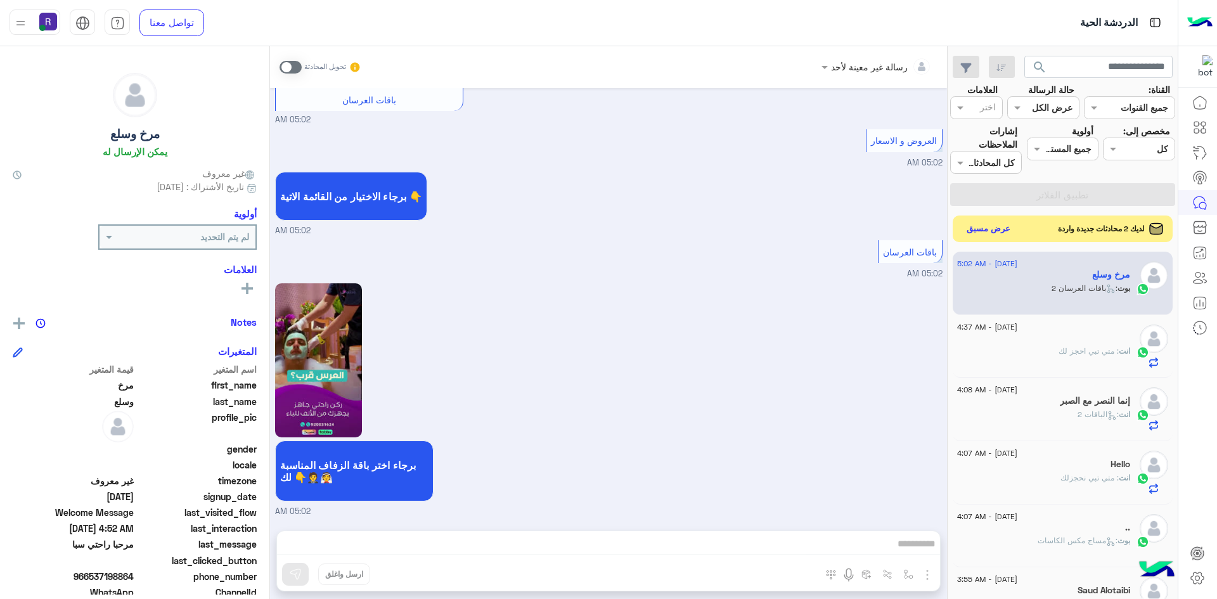
click at [973, 233] on button "عرض مسبق" at bounding box center [988, 229] width 53 height 17
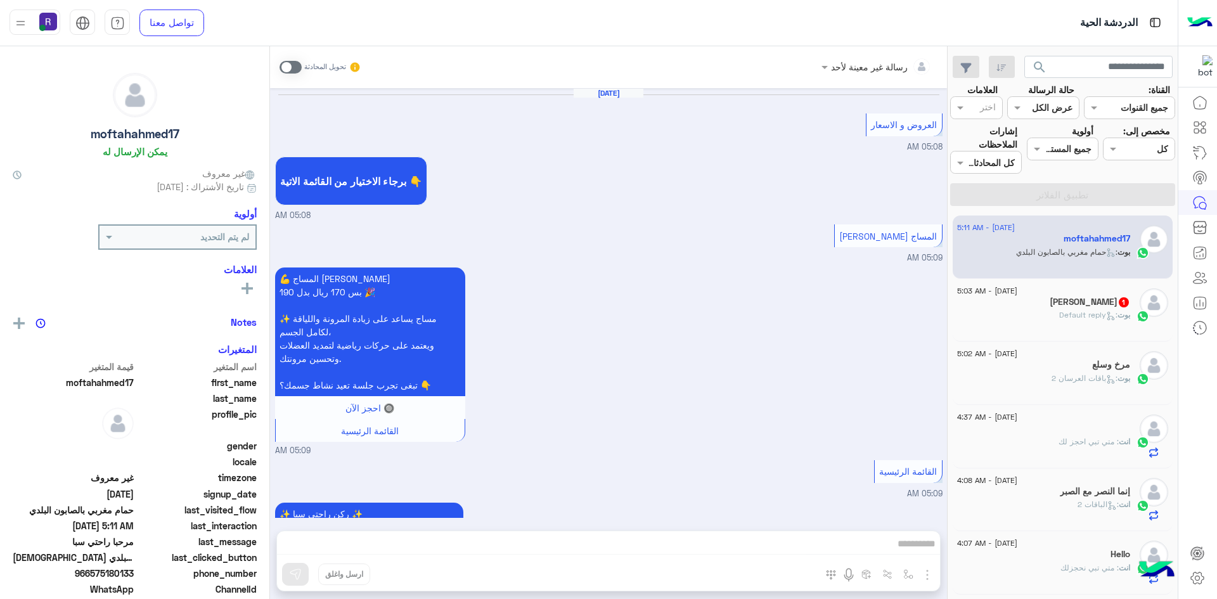
scroll to position [2114, 0]
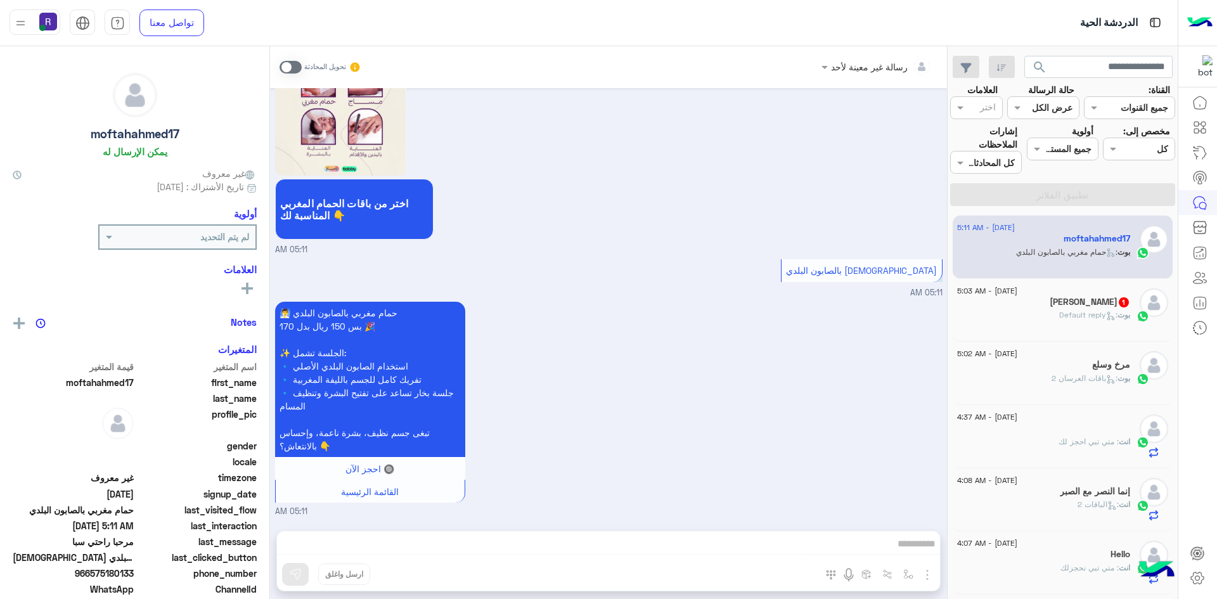
click at [1051, 317] on div "[PERSON_NAME] : Default reply" at bounding box center [1043, 320] width 173 height 22
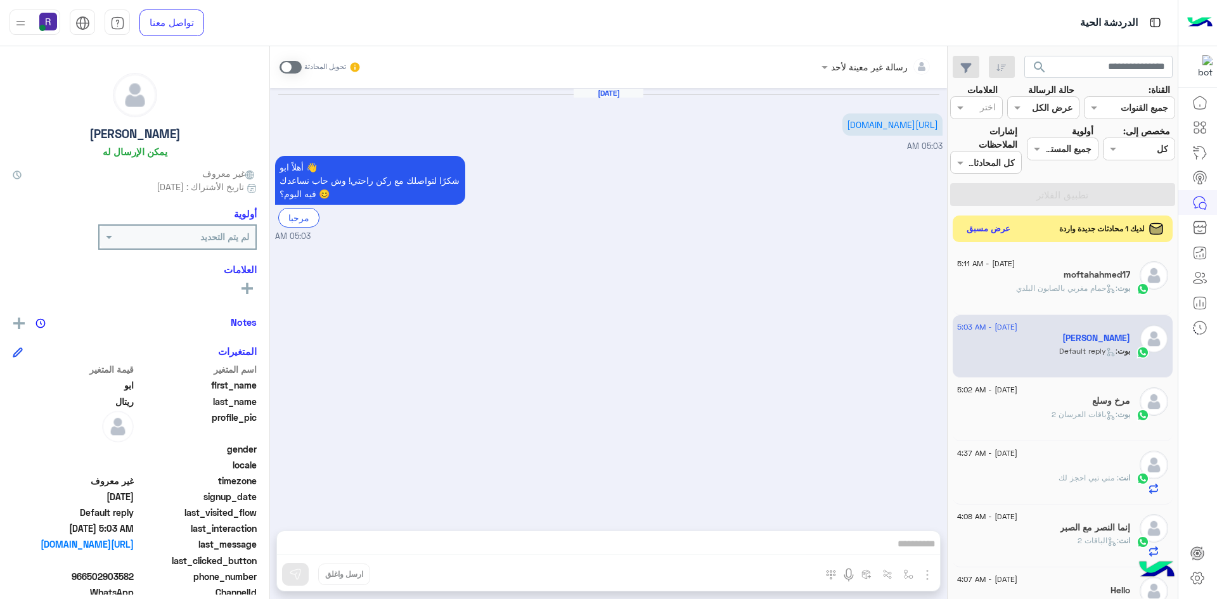
click at [999, 235] on button "عرض مسبق" at bounding box center [988, 229] width 53 height 17
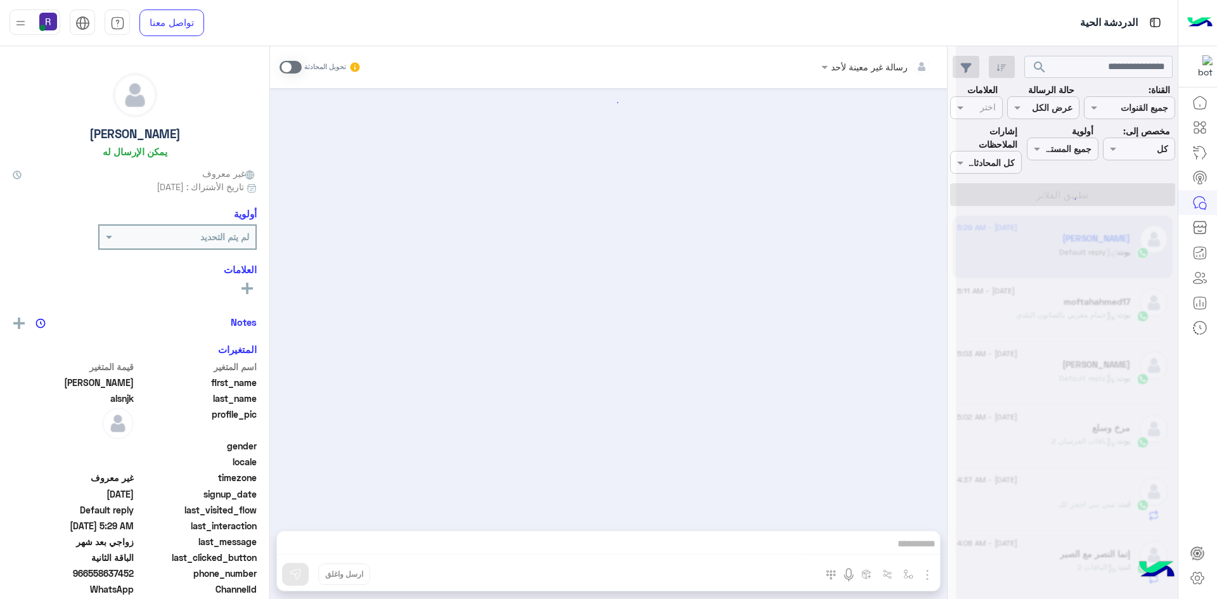
scroll to position [1752, 0]
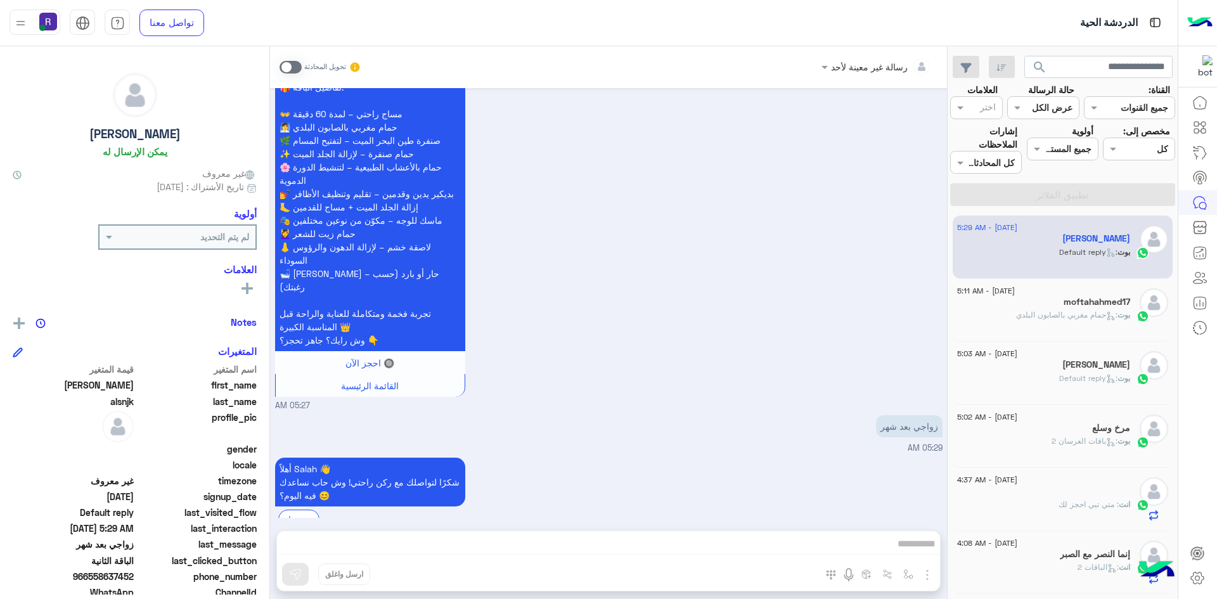
click at [1032, 297] on div "moftahahmed17" at bounding box center [1043, 303] width 173 height 13
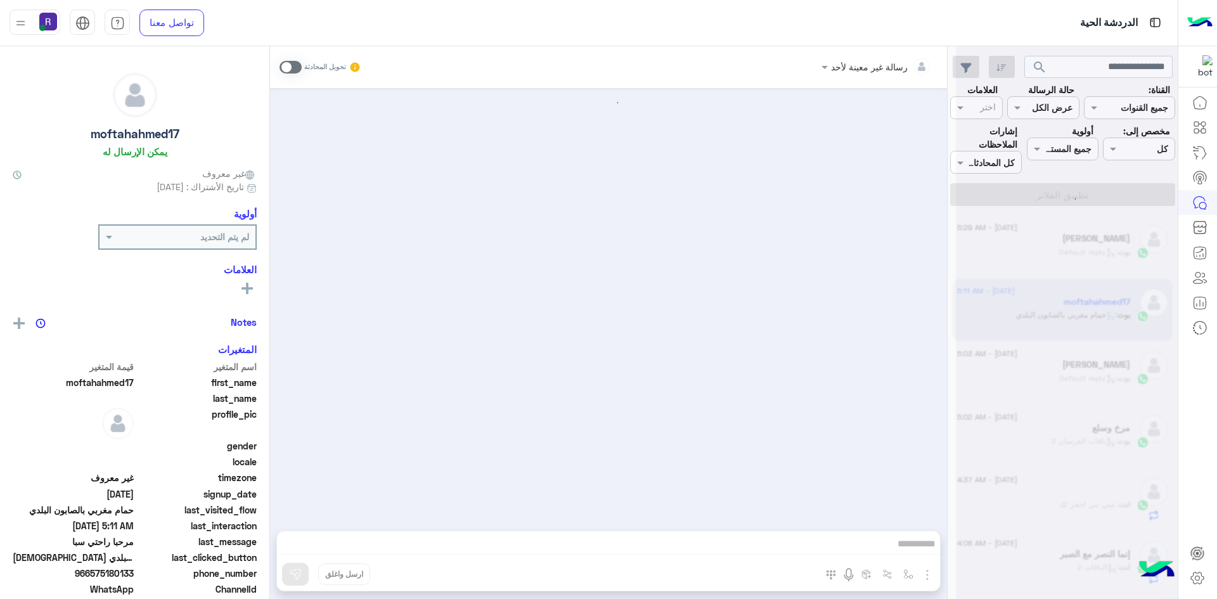
scroll to position [2114, 0]
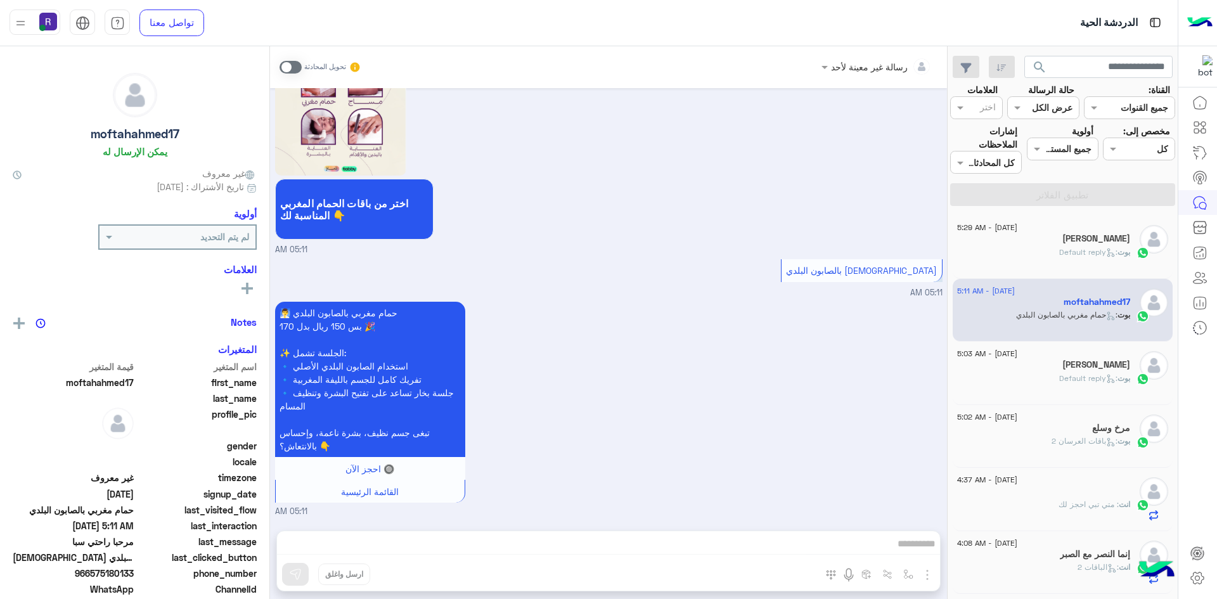
click at [1031, 346] on div "[DATE] - 5:03 AM [PERSON_NAME] : Default reply" at bounding box center [1063, 373] width 221 height 63
click at [1034, 363] on div "[PERSON_NAME]" at bounding box center [1043, 365] width 173 height 13
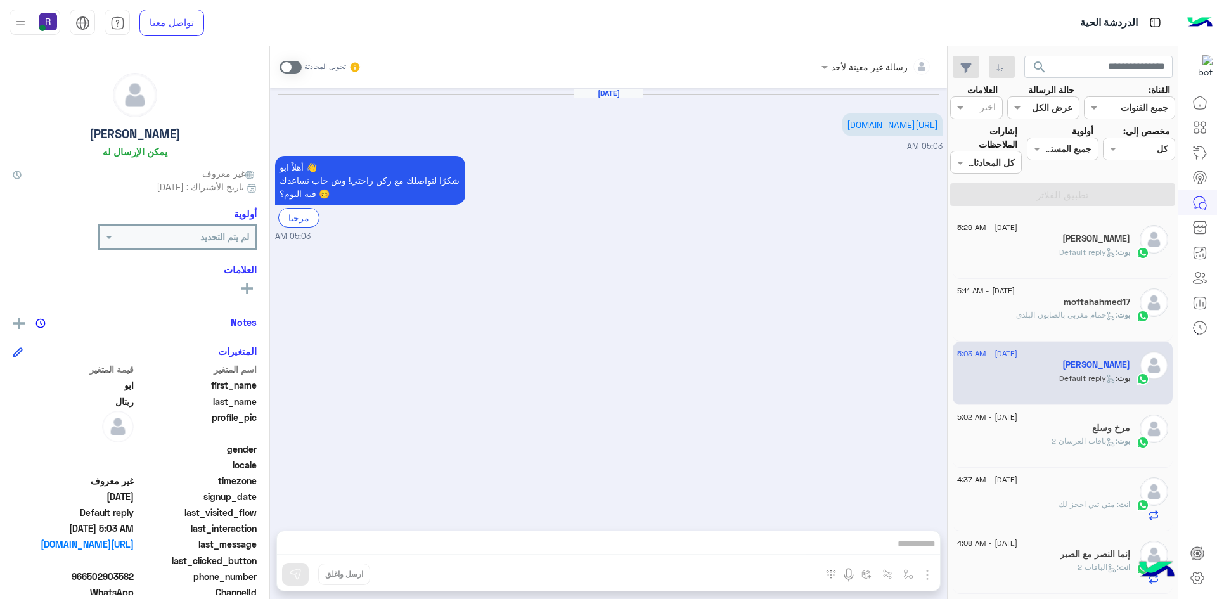
click at [1053, 426] on div "مرخ وسلع" at bounding box center [1043, 429] width 173 height 13
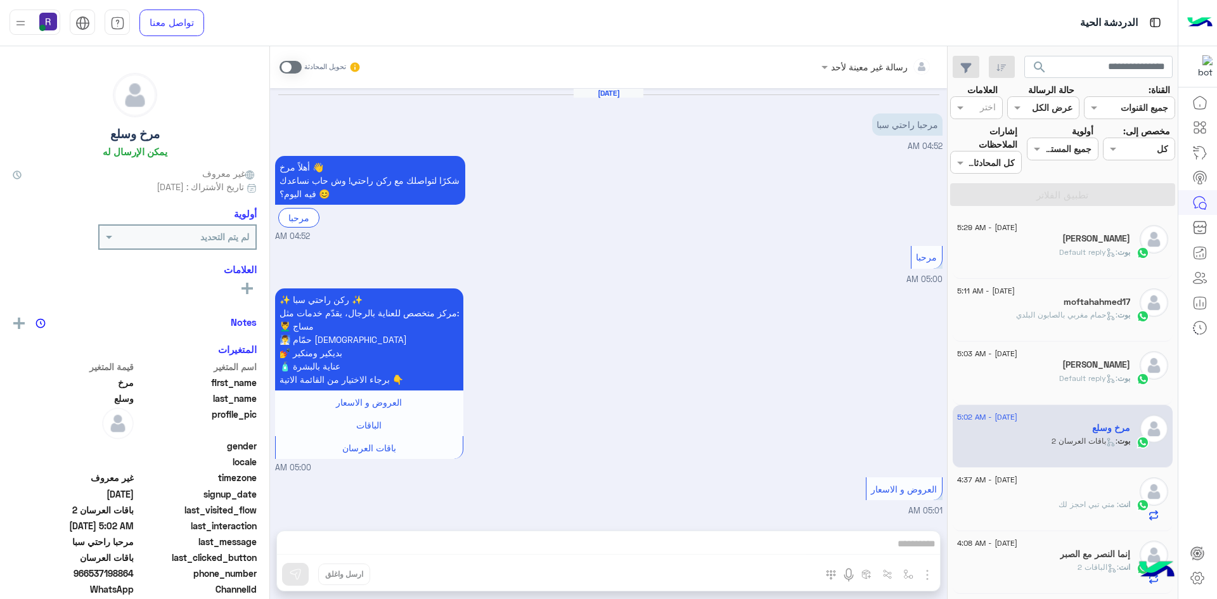
scroll to position [1114, 0]
